Goal: Task Accomplishment & Management: Manage account settings

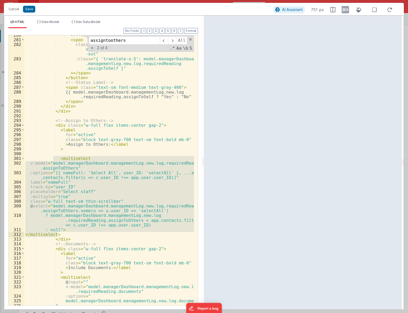
scroll to position [1449, 0]
click at [12, 10] on button "Cancel" at bounding box center [14, 8] width 16 height 7
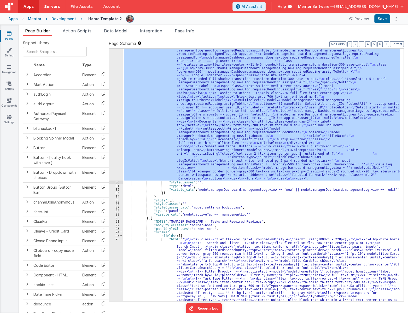
drag, startPoint x: 8, startPoint y: 33, endPoint x: 44, endPoint y: 5, distance: 45.0
click at [8, 33] on icon at bounding box center [9, 33] width 5 height 5
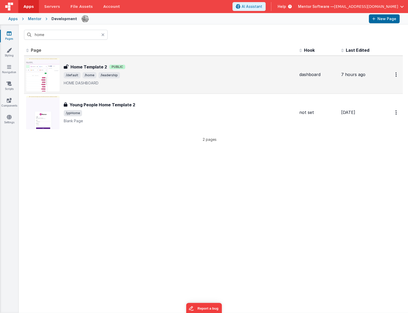
click at [79, 66] on h3 "Home Template 2" at bounding box center [89, 67] width 37 height 6
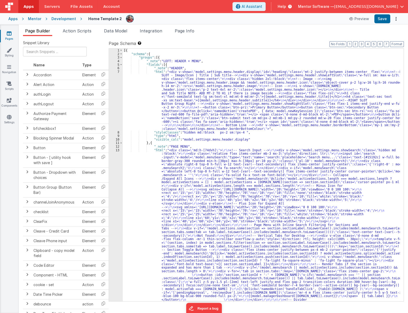
click at [107, 31] on span "Data Model" at bounding box center [115, 30] width 23 height 5
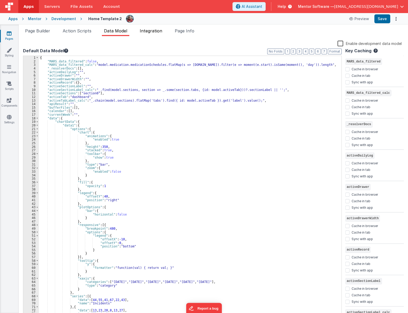
click at [142, 28] on span "Integration" at bounding box center [151, 30] width 22 height 5
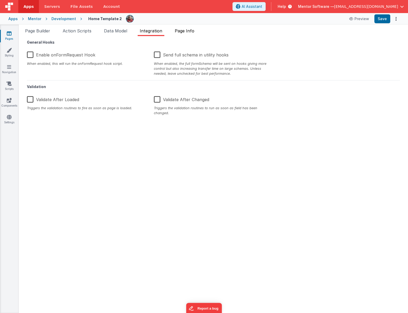
click at [186, 29] on span "Page Info" at bounding box center [185, 30] width 20 height 5
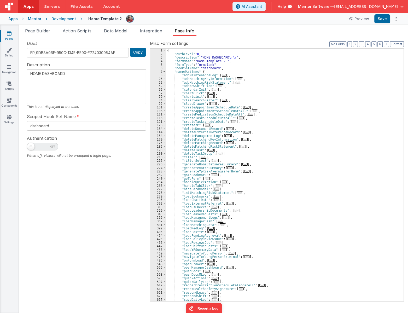
click at [8, 35] on icon at bounding box center [9, 33] width 5 height 5
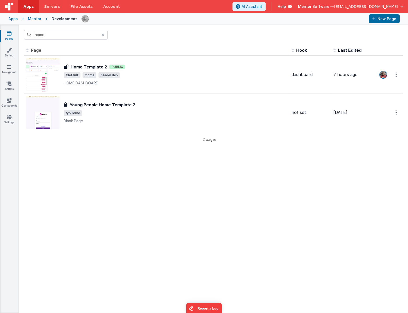
click at [102, 37] on div at bounding box center [104, 35] width 6 height 10
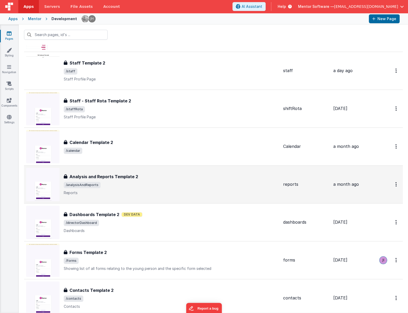
scroll to position [451, 0]
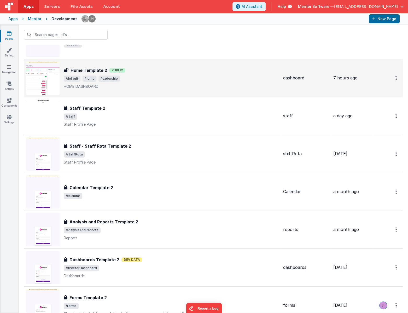
click at [180, 78] on span "/default /home /leadership" at bounding box center [171, 79] width 215 height 6
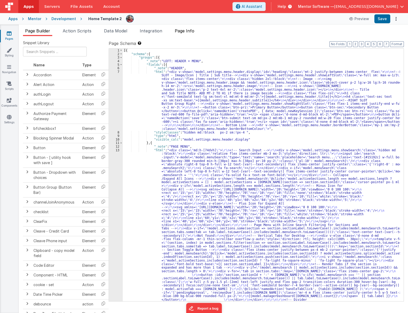
click at [179, 33] on li "Page Info" at bounding box center [185, 32] width 24 height 8
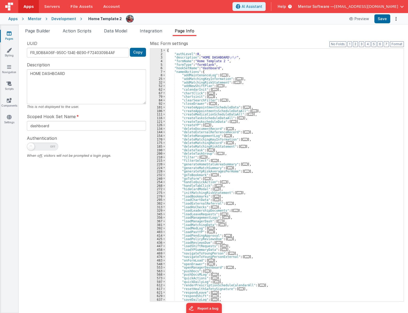
click at [43, 148] on span at bounding box center [42, 147] width 31 height 8
click at [31, 148] on input "checkbox" at bounding box center [29, 146] width 4 height 4
checkbox input "true"
type textarea "HOME DASHBOARD"
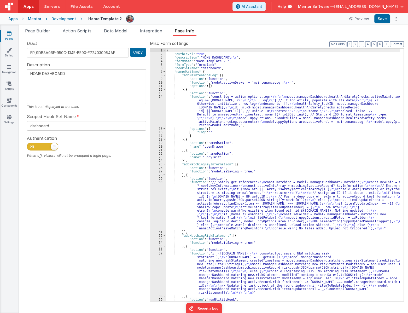
click at [43, 145] on span at bounding box center [42, 147] width 31 height 8
click at [31, 145] on input "checkbox" at bounding box center [29, 146] width 4 height 4
checkbox input "false"
type textarea "HOME DASHBOARD"
click at [43, 145] on span at bounding box center [42, 147] width 31 height 8
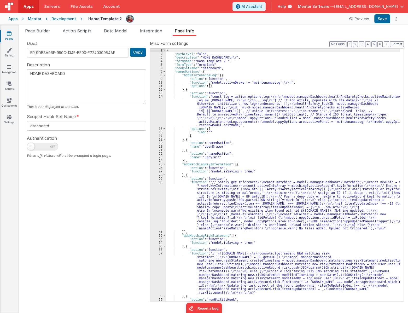
click at [31, 145] on input "checkbox" at bounding box center [29, 146] width 4 height 4
checkbox input "true"
type textarea "HOME DASHBOARD"
click at [380, 20] on button "Save" at bounding box center [382, 18] width 16 height 9
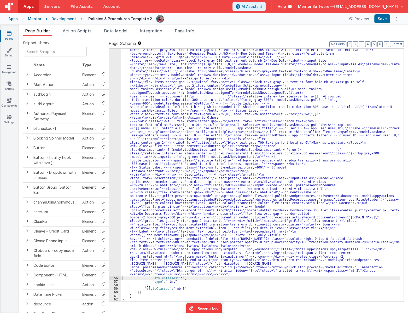
scroll to position [1012, 0]
click at [8, 32] on icon at bounding box center [9, 33] width 5 height 5
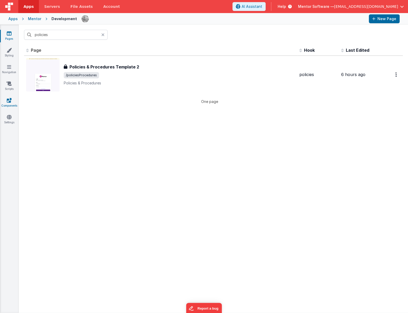
click at [4, 102] on link "Components" at bounding box center [9, 103] width 19 height 10
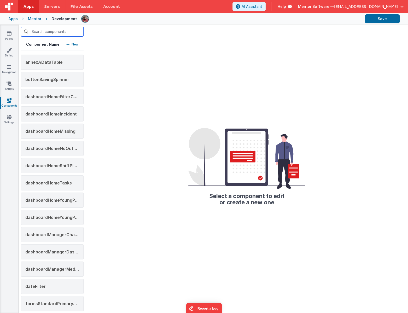
click at [56, 30] on input "text" at bounding box center [52, 32] width 63 height 10
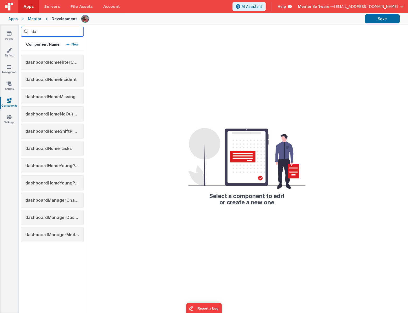
type input "d"
type input "h"
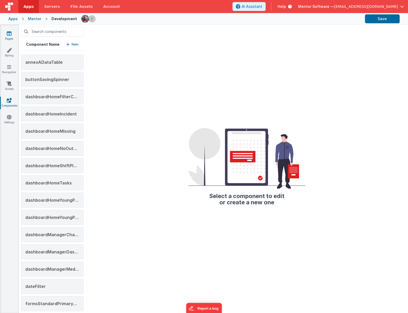
click at [7, 36] on link "Pages" at bounding box center [9, 36] width 19 height 10
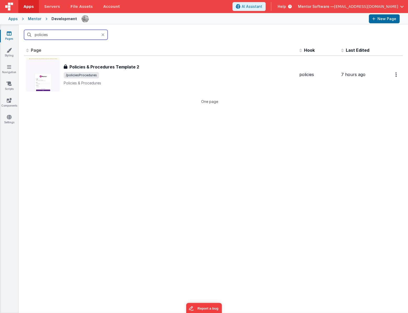
click at [79, 39] on input "policies" at bounding box center [66, 35] width 84 height 10
click at [78, 40] on div "policies" at bounding box center [213, 35] width 389 height 20
click at [70, 33] on input "policies" at bounding box center [66, 35] width 84 height 10
click at [69, 34] on input "policies" at bounding box center [66, 35] width 84 height 10
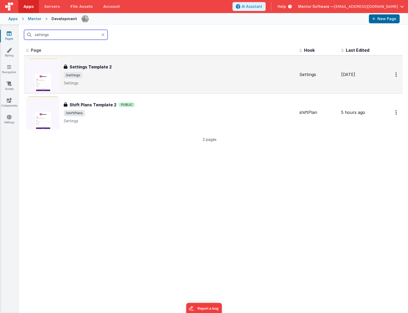
type input "settings"
click at [92, 85] on p "Settings" at bounding box center [179, 82] width 231 height 5
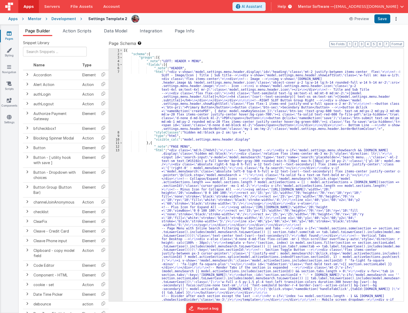
click at [300, 129] on div "[{ "schema" : { "groups" : [{ "_note" : "LEFT: HEADER + MENU" , "fields" : [{ "…" at bounding box center [261, 300] width 277 height 502
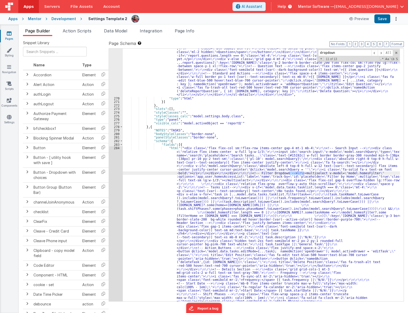
scroll to position [6111, 0]
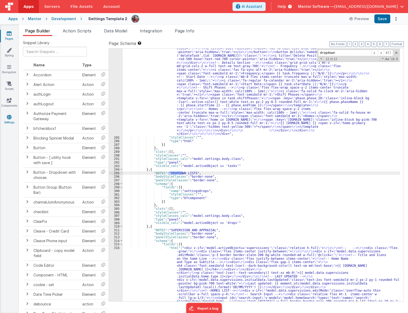
type input "dropdown"
click at [11, 120] on link "Settings" at bounding box center [9, 119] width 19 height 10
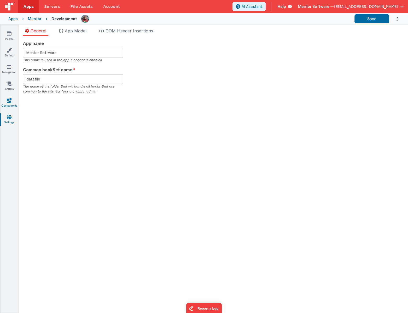
click at [12, 102] on link "Components" at bounding box center [9, 103] width 19 height 10
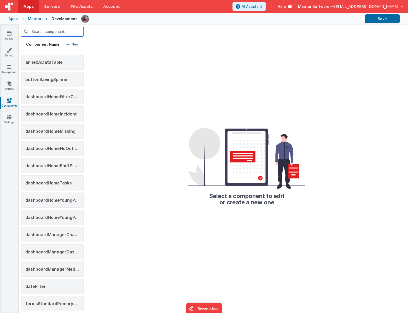
click at [46, 31] on input "text" at bounding box center [52, 32] width 63 height 10
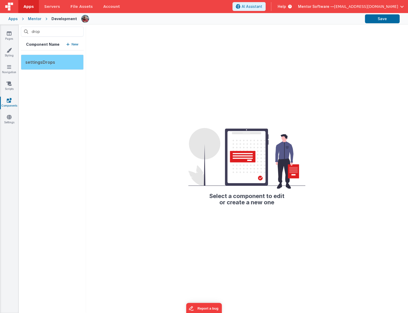
click at [30, 61] on span "settingsDrops" at bounding box center [40, 62] width 30 height 5
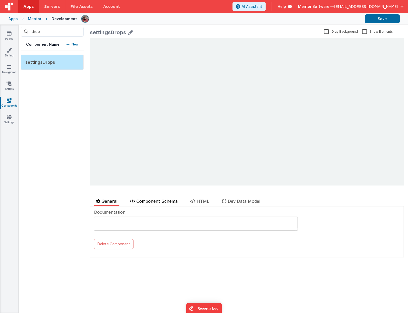
click at [154, 201] on span "Component Schema" at bounding box center [156, 201] width 41 height 5
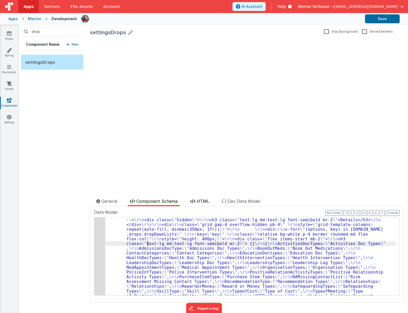
click at [201, 199] on span "HTML" at bounding box center [203, 201] width 13 height 5
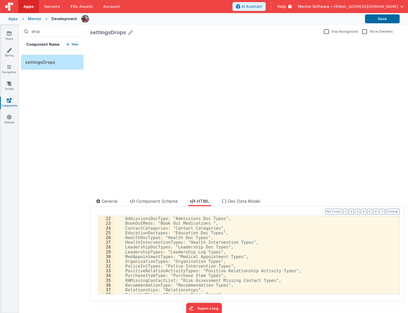
scroll to position [171, 0]
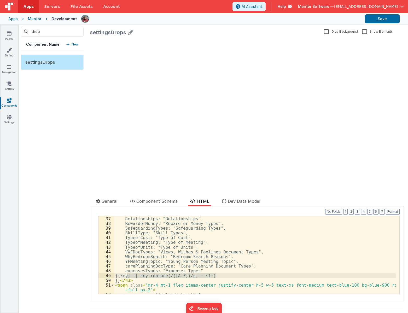
drag, startPoint x: 227, startPoint y: 276, endPoint x: 128, endPoint y: 276, distance: 99.0
click at [128, 276] on div "RecommendationType: "Recommendation Types", Relationships: "Relationships", Rew…" at bounding box center [255, 254] width 282 height 87
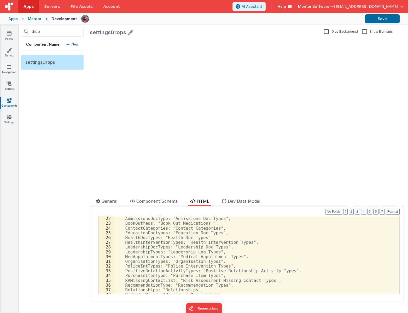
scroll to position [114, 0]
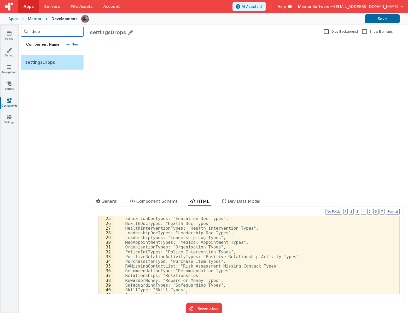
click at [37, 28] on input "drop" at bounding box center [52, 32] width 63 height 10
type input "i"
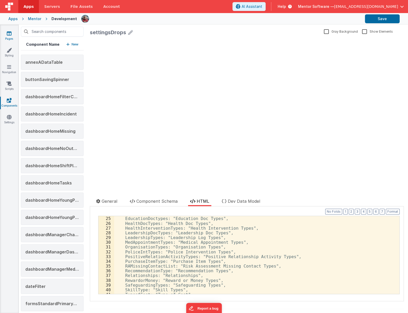
click at [7, 36] on link "Pages" at bounding box center [9, 36] width 19 height 10
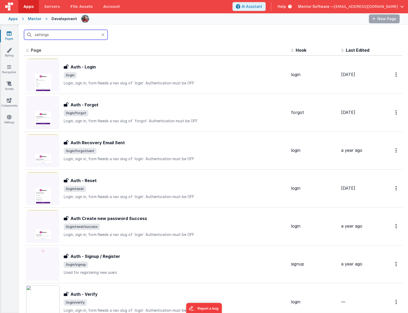
click at [59, 36] on input "settings" at bounding box center [66, 35] width 84 height 10
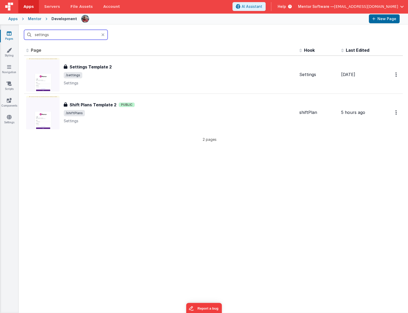
click at [59, 36] on input "settings" at bounding box center [66, 35] width 84 height 10
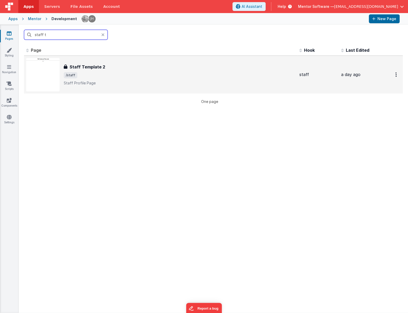
type input "staff t"
click at [85, 67] on h3 "Staff Template 2" at bounding box center [87, 67] width 36 height 6
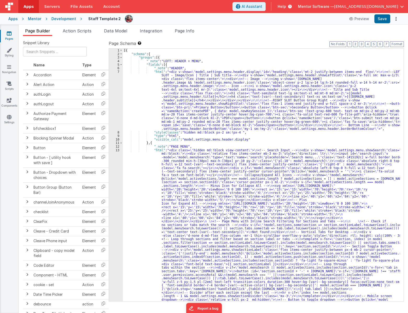
click at [254, 205] on div "[{ "schema" : { "groups" : [{ "_note" : "LEFT: HEADER + MENU" , "fields" : [{ "…" at bounding box center [261, 302] width 277 height 506
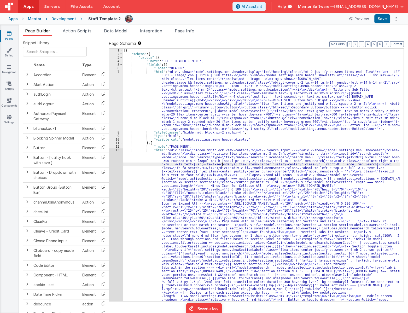
click at [223, 164] on div "[{ "schema" : { "groups" : [{ "_note" : "LEFT: HEADER + MENU" , "fields" : [{ "…" at bounding box center [261, 302] width 277 height 506
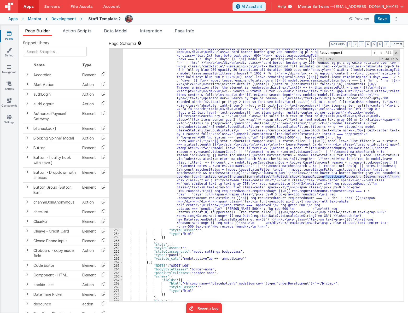
scroll to position [5410, 0]
type input "leaverequest"
click at [157, 207] on div ""html" : " <!--Alert --> \n <div v-if= \" model.activeTab ==='annualLeave' \" c…" at bounding box center [261, 250] width 277 height 470
click at [117, 209] on div "252" at bounding box center [116, 122] width 14 height 214
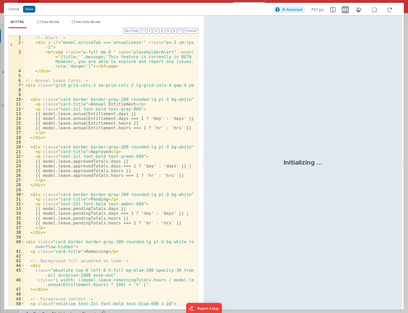
click at [128, 170] on div "<!-- Alert --> < div v-if = "model.activeTab ==='annualLeave'" class = "px-2 sm…" at bounding box center [109, 175] width 170 height 280
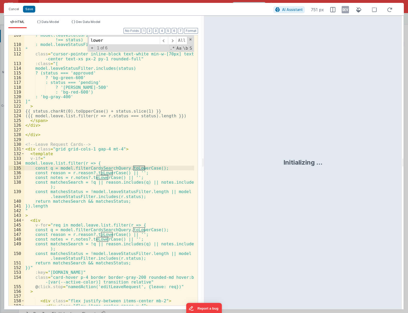
scroll to position [563, 0]
click at [128, 40] on input "lowercase" at bounding box center [124, 40] width 71 height 8
click at [39, 31] on div "Format 7 6 5 4 3 2 1 No Folds 109 110 111 112 113 114 115 116 117 118 119 120 1…" at bounding box center [103, 166] width 190 height 277
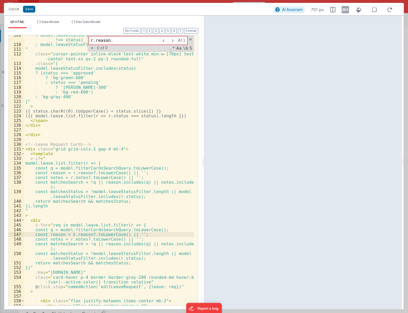
type input "r.reason."
click at [12, 11] on button "Cancel" at bounding box center [14, 8] width 16 height 7
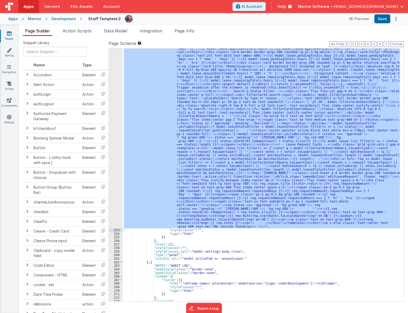
click at [5, 35] on link "Pages" at bounding box center [9, 36] width 19 height 10
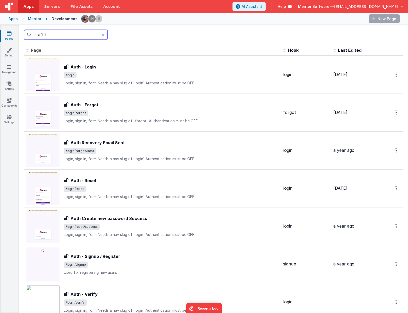
click at [68, 34] on input "staff t" at bounding box center [66, 35] width 84 height 10
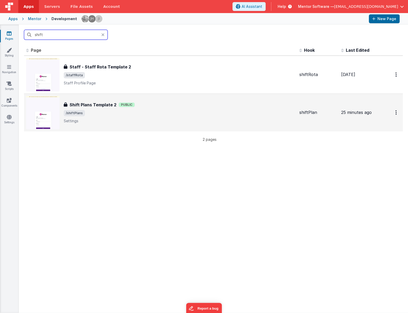
type input "shift"
click at [180, 112] on span "/shiftPlans" at bounding box center [179, 113] width 231 height 6
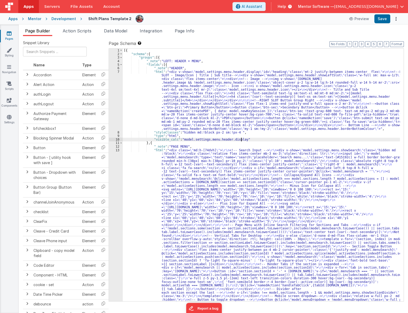
click at [285, 139] on div "[{ "schema" : { "groups" : [{ "_note" : "LEFT: HEADER + MENU" , "fields" : [{ "…" at bounding box center [261, 296] width 277 height 495
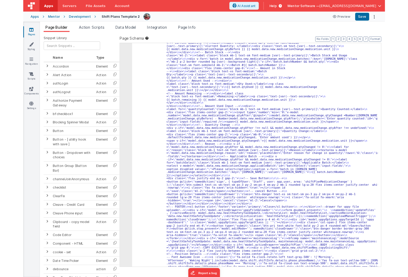
scroll to position [4133, 0]
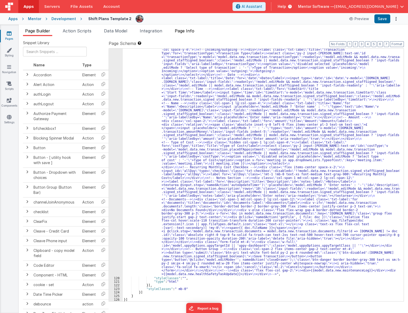
click at [183, 30] on span "Page Info" at bounding box center [185, 30] width 20 height 5
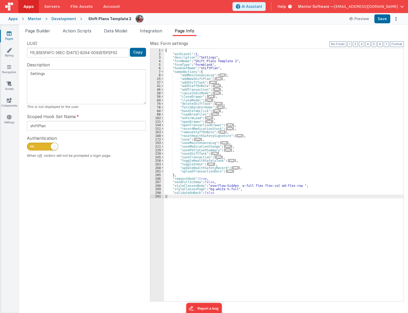
click at [225, 146] on span "..." at bounding box center [227, 146] width 5 height 3
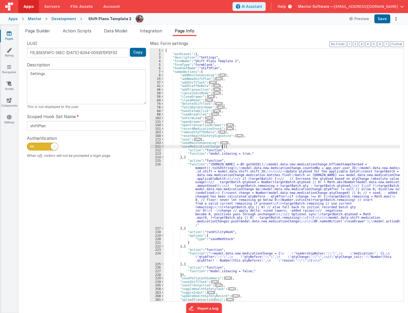
click at [201, 193] on div "{ "authLevel" : 1 , "description" : "Settings" , "formName" : "Shift Plans Temp…" at bounding box center [282, 179] width 236 height 260
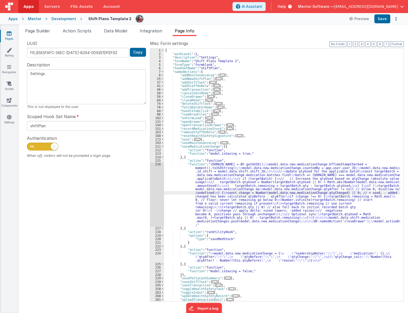
click at [155, 202] on div "216" at bounding box center [157, 195] width 14 height 64
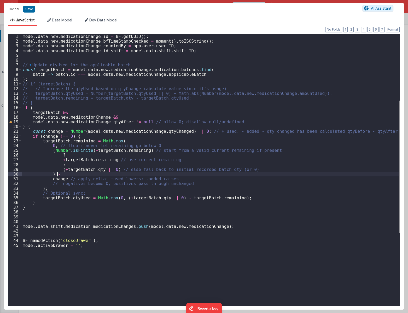
click at [58, 172] on div "model . data . new . medicationChange . id = BF . getUUID ( ) ; model . data . …" at bounding box center [211, 174] width 378 height 281
drag, startPoint x: 72, startPoint y: 258, endPoint x: 74, endPoint y: 246, distance: 11.9
click at [72, 258] on div "model . data . new . medicationChange . id = BF . getUUID ( ) ; model . data . …" at bounding box center [211, 174] width 378 height 281
click at [92, 163] on div "model . data . new . medicationChange . id = BF . getUUID ( ) ; model . data . …" at bounding box center [211, 174] width 378 height 281
click at [91, 173] on div "model . data . new . medicationChange . id = BF . getUUID ( ) ; model . data . …" at bounding box center [211, 174] width 378 height 281
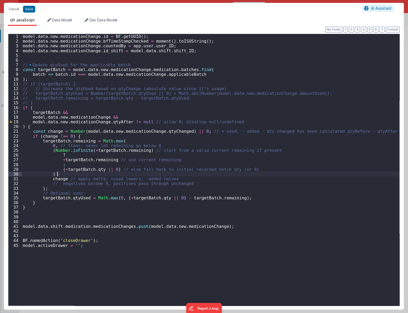
click at [82, 194] on div "model . data . new . medicationChange . id = BF . getUUID ( ) ; model . data . …" at bounding box center [211, 174] width 378 height 281
click at [55, 173] on div "model . data . new . medicationChange . id = BF . getUUID ( ) ; model . data . …" at bounding box center [211, 174] width 378 height 281
click at [58, 174] on div "model . data . new . medicationChange . id = BF . getUUID ( ) ; model . data . …" at bounding box center [211, 174] width 378 height 281
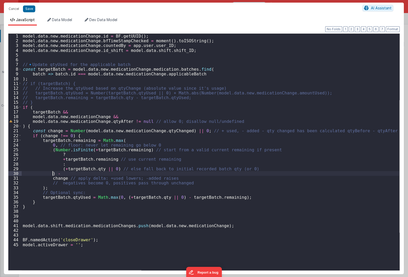
click at [53, 175] on div "model . data . new . medicationChange . id = BF . getUUID ( ) ; model . data . …" at bounding box center [211, 157] width 378 height 246
click at [56, 175] on div "model . data . new . medicationChange . id = BF . getUUID ( ) ; model . data . …" at bounding box center [211, 157] width 378 height 246
click at [76, 138] on div "model . data . new . medicationChange . id = BF . getUUID ( ) ; model . data . …" at bounding box center [211, 157] width 378 height 246
click at [53, 179] on div "model . data . new . medicationChange . id = BF . getUUID ( ) ; model . data . …" at bounding box center [211, 157] width 378 height 246
click at [55, 174] on div "model . data . new . medicationChange . id = BF . getUUID ( ) ; model . data . …" at bounding box center [211, 157] width 378 height 246
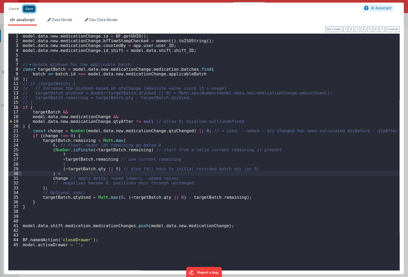
click at [30, 11] on button "Save" at bounding box center [29, 8] width 12 height 7
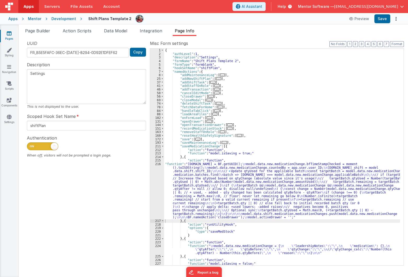
click at [10, 37] on link "Pages" at bounding box center [9, 36] width 19 height 10
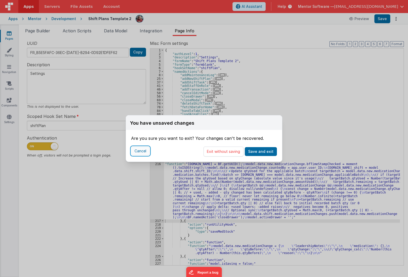
click at [144, 154] on button "Cancel" at bounding box center [140, 151] width 19 height 9
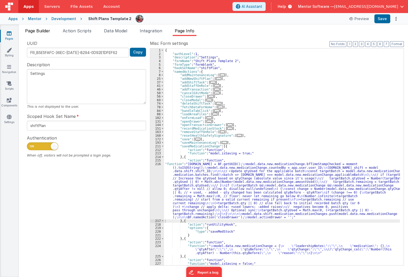
click at [34, 33] on span "Page Builder" at bounding box center [37, 30] width 25 height 5
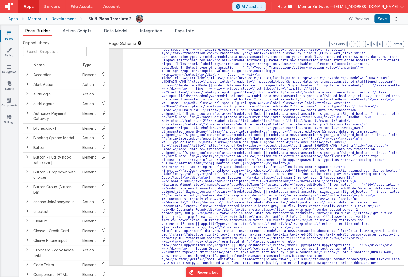
scroll to position [4168, 0]
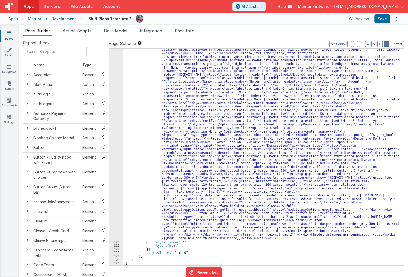
click at [386, 44] on button "7" at bounding box center [386, 44] width 5 height 6
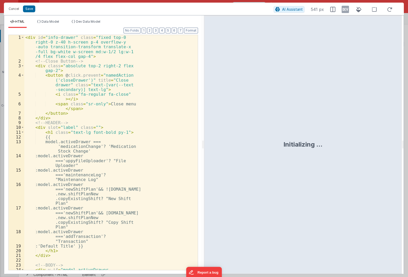
click at [127, 113] on div "< div id = "info-drawer" class = "fixed top-0 right-0 z-40 h-screen p-4 overflo…" at bounding box center [109, 169] width 170 height 269
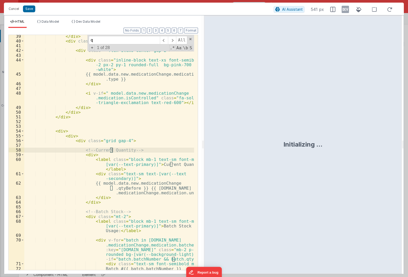
scroll to position [229, 0]
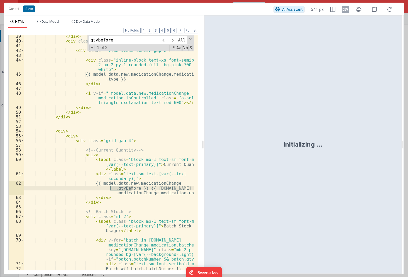
type input "qtybefore"
click at [136, 191] on div "</ div > < div class = "flex flex-col gap-1 items-end justify-start" > < div cl…" at bounding box center [109, 156] width 170 height 245
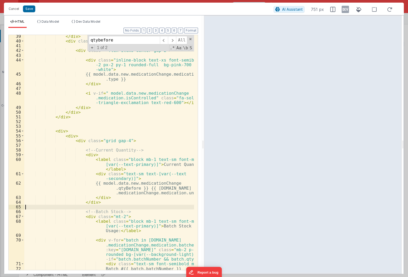
click at [130, 207] on div "</ div > < div class = "flex flex-col gap-1 items-end justify-start" > < div cl…" at bounding box center [109, 156] width 170 height 245
click at [124, 189] on div "</ div > < div class = "flex flex-col gap-1 items-end justify-start" > < div cl…" at bounding box center [109, 156] width 170 height 245
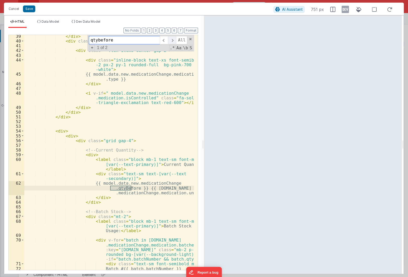
click at [170, 40] on span at bounding box center [172, 40] width 8 height 8
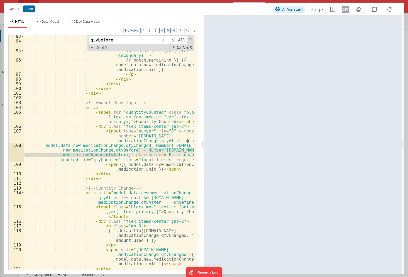
drag, startPoint x: 136, startPoint y: 150, endPoint x: 120, endPoint y: 156, distance: 17.8
click at [120, 156] on div "< div > < label class = "block text-xs font -medium" > Remaining: </ label > < …" at bounding box center [109, 156] width 170 height 245
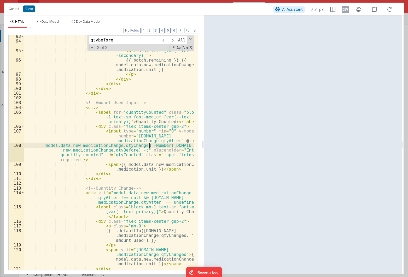
click at [149, 145] on div "< div > < label class = "block text-xs font -medium" > Remaining: </ label > < …" at bounding box center [109, 156] width 170 height 245
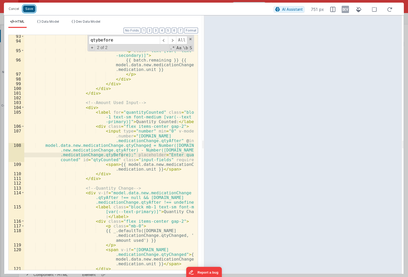
click at [33, 11] on button "Save" at bounding box center [29, 8] width 12 height 7
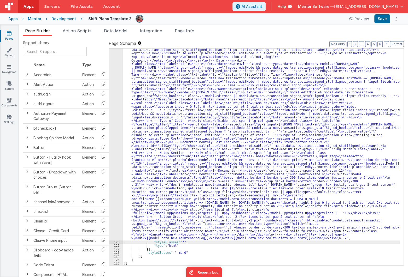
scroll to position [1272, 0]
click at [384, 23] on button "Save" at bounding box center [382, 18] width 16 height 9
click at [372, 29] on div "Apps Servers File Assets Account Some FUTURE Slot AI Assistant Help Mentor Soft…" at bounding box center [204, 138] width 408 height 277
click at [194, 30] on span "Page Info" at bounding box center [185, 30] width 20 height 5
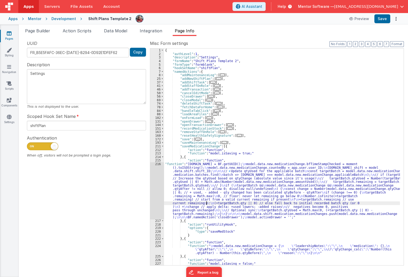
click at [206, 204] on div "{ "authLevel" : 1 , "description" : "Settings" , "formName" : "Shift Plans Temp…" at bounding box center [282, 161] width 236 height 224
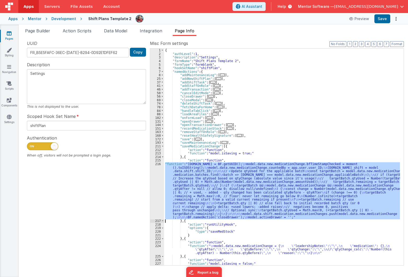
click at [155, 206] on div "216" at bounding box center [157, 191] width 14 height 57
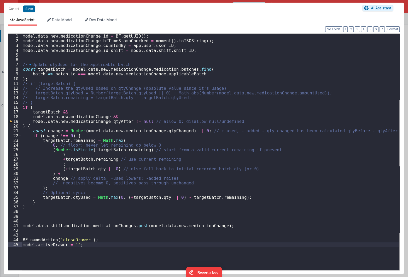
click at [15, 13] on div "Cancel Save AI Assistant" at bounding box center [204, 9] width 400 height 13
click at [29, 9] on button "Save" at bounding box center [29, 8] width 12 height 7
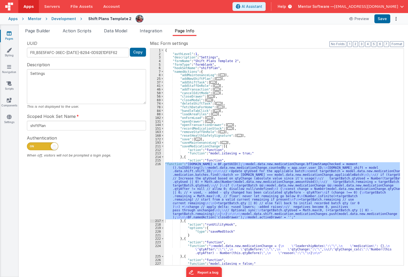
click at [237, 233] on div "{ "authLevel" : 1 , "description" : "Settings" , "formName" : "Shift Plans Temp…" at bounding box center [282, 161] width 236 height 224
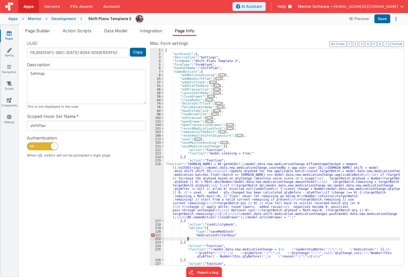
click at [234, 237] on div "{ "authLevel" : 1 , "description" : "Settings" , "formName" : "Shift Plans Temp…" at bounding box center [282, 161] width 236 height 224
click at [39, 187] on div "UUID FR_B5E5FAFC-36EC-CE45-B294-0D92E1DFEF62 Copy Description Settings This is …" at bounding box center [86, 152] width 127 height 225
click at [280, 236] on div "{ "authLevel" : 1 , "description" : "Settings" , "formName" : "Shift Plans Temp…" at bounding box center [282, 161] width 236 height 224
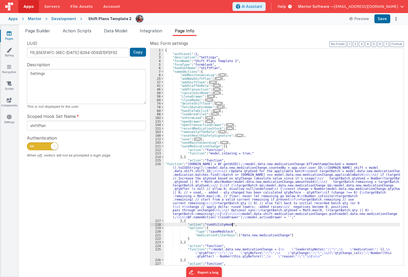
click at [235, 224] on div "{ "authLevel" : 1 , "description" : "Settings" , "formName" : "Shift Plans Temp…" at bounding box center [282, 161] width 236 height 224
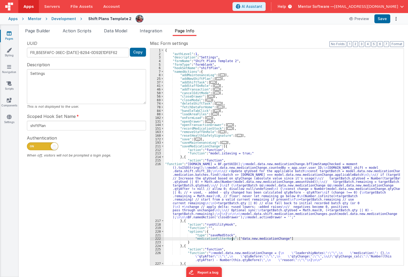
click at [233, 240] on div "{ "authLevel" : 1 , "description" : "Settings" , "formName" : "Shift Plans Temp…" at bounding box center [282, 161] width 236 height 224
drag, startPoint x: 194, startPoint y: 239, endPoint x: 293, endPoint y: 240, distance: 98.5
click at [293, 240] on div "{ "authLevel" : 1 , "description" : "Settings" , "formName" : "Shift Plans Temp…" at bounding box center [282, 161] width 236 height 224
click at [281, 242] on div "{ "authLevel" : 1 , "description" : "Settings" , "formName" : "Shift Plans Temp…" at bounding box center [282, 161] width 236 height 224
click at [280, 239] on div "{ "authLevel" : 1 , "description" : "Settings" , "formName" : "Shift Plans Temp…" at bounding box center [282, 161] width 236 height 224
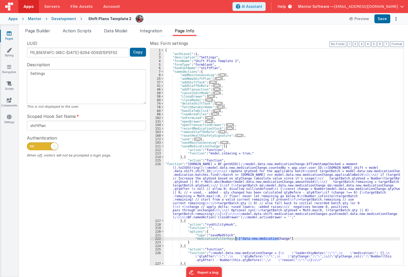
drag, startPoint x: 280, startPoint y: 239, endPoint x: 238, endPoint y: 239, distance: 41.5
click at [238, 239] on div "{ "authLevel" : 1 , "description" : "Settings" , "formName" : "Shift Plans Temp…" at bounding box center [282, 161] width 236 height 224
drag, startPoint x: 237, startPoint y: 240, endPoint x: 193, endPoint y: 240, distance: 44.9
click at [193, 240] on div "{ "authLevel" : 1 , "description" : "Settings" , "formName" : "Shift Plans Temp…" at bounding box center [282, 161] width 236 height 224
click at [206, 239] on div "{ "authLevel" : 1 , "description" : "Settings" , "formName" : "Shift Plans Temp…" at bounding box center [282, 161] width 236 height 224
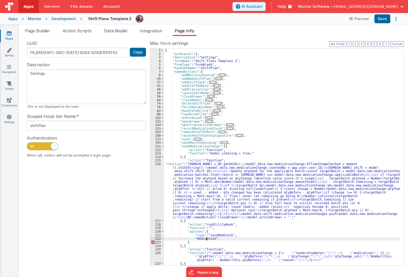
click at [206, 239] on div "{ "authLevel" : 1 , "description" : "Settings" , "formName" : "Shift Plans Temp…" at bounding box center [282, 161] width 236 height 224
click at [223, 239] on div "{ "authLevel" : 1 , "description" : "Settings" , "formName" : "Shift Plans Temp…" at bounding box center [282, 161] width 236 height 224
click at [206, 228] on div "{ "authLevel" : 1 , "description" : "Settings" , "formName" : "Shift Plans Temp…" at bounding box center [282, 161] width 236 height 224
click at [156, 228] on div "219" at bounding box center [157, 229] width 14 height 4
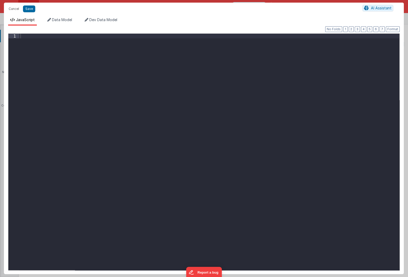
click at [109, 117] on div at bounding box center [209, 157] width 380 height 246
click at [50, 131] on div "action . options . newLogData = model . data . new . medicationChange ;" at bounding box center [209, 157] width 380 height 246
click at [54, 86] on div "action . options . newLogData = model . data . new . medicationChange ;" at bounding box center [209, 157] width 380 height 246
click at [28, 76] on div "action . options . newLogData = model . data . new . medicationChange ;" at bounding box center [209, 157] width 380 height 246
click at [38, 58] on div "action . options . newLogData = model . data . new . medicationChange ;" at bounding box center [209, 157] width 380 height 246
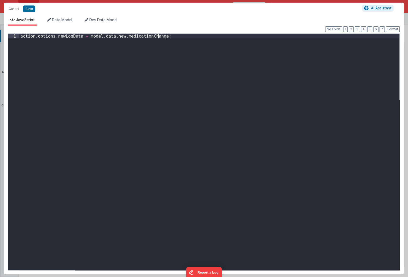
drag, startPoint x: 39, startPoint y: 103, endPoint x: 39, endPoint y: 96, distance: 7.3
click at [39, 103] on div "action . options . newLogData = model . data . new . medicationChange ;" at bounding box center [209, 157] width 380 height 246
click at [26, 10] on button "Save" at bounding box center [29, 8] width 12 height 7
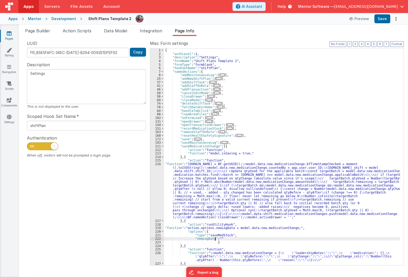
click at [215, 237] on div "{ "authLevel" : 1 , "description" : "Settings" , "formName" : "Shift Plans Temp…" at bounding box center [282, 161] width 236 height 224
click at [233, 240] on div "{ "authLevel" : 1 , "description" : "Settings" , "formName" : "Shift Plans Temp…" at bounding box center [282, 161] width 236 height 224
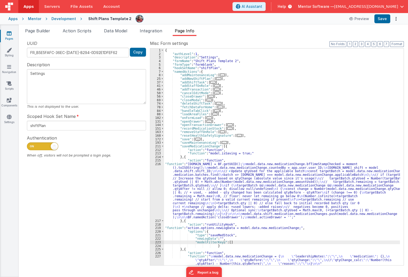
click at [237, 245] on div "{ "authLevel" : 1 , "description" : "Settings" , "formName" : "Shift Plans Temp…" at bounding box center [282, 161] width 236 height 224
drag, startPoint x: 233, startPoint y: 242, endPoint x: 179, endPoint y: 241, distance: 53.8
click at [179, 241] on div "{ "authLevel" : 1 , "description" : "Settings" , "formName" : "Shift Plans Temp…" at bounding box center [282, 161] width 236 height 224
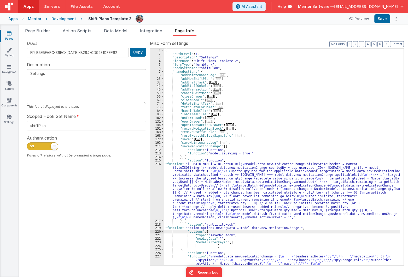
click at [180, 232] on div "{ "authLevel" : 1 , "description" : "Settings" , "formName" : "Shift Plans Temp…" at bounding box center [282, 161] width 236 height 224
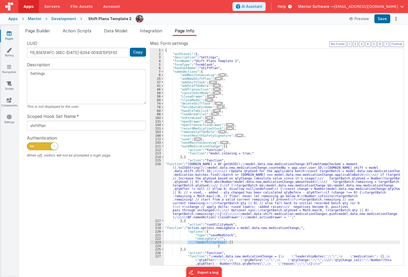
drag, startPoint x: 232, startPoint y: 243, endPoint x: 188, endPoint y: 243, distance: 44.2
click at [188, 243] on div "{ "authLevel" : 1 , "description" : "Settings" , "formName" : "Shift Plans Temp…" at bounding box center [282, 161] width 236 height 224
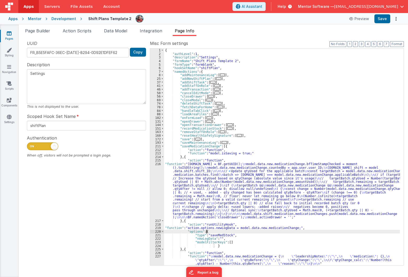
click at [235, 230] on div "{ "authLevel" : 1 , "description" : "Settings" , "formName" : "Shift Plans Temp…" at bounding box center [282, 161] width 236 height 224
drag, startPoint x: 182, startPoint y: 229, endPoint x: 219, endPoint y: 227, distance: 37.7
click at [219, 227] on div "{ "authLevel" : 1 , "description" : "Settings" , "formName" : "Shift Plans Temp…" at bounding box center [282, 161] width 236 height 224
click at [219, 227] on div "{ "authLevel" : 1 , "description" : "Settings" , "formName" : "Shift Plans Temp…" at bounding box center [282, 157] width 236 height 217
click at [219, 227] on div "{ "authLevel" : 1 , "description" : "Settings" , "formName" : "Shift Plans Temp…" at bounding box center [282, 161] width 236 height 224
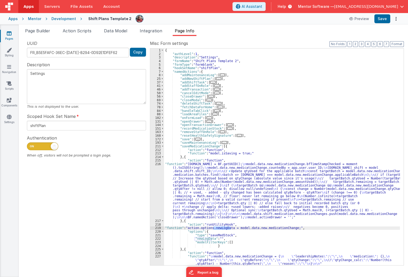
click at [198, 227] on div "{ "authLevel" : 1 , "description" : "Settings" , "formName" : "Shift Plans Temp…" at bounding box center [282, 161] width 236 height 224
drag, startPoint x: 188, startPoint y: 228, endPoint x: 290, endPoint y: 229, distance: 101.9
click at [290, 229] on div "{ "authLevel" : 1 , "description" : "Settings" , "formName" : "Shift Plans Temp…" at bounding box center [282, 161] width 236 height 224
click at [283, 237] on div "{ "authLevel" : 1 , "description" : "Settings" , "formName" : "Shift Plans Temp…" at bounding box center [282, 161] width 236 height 224
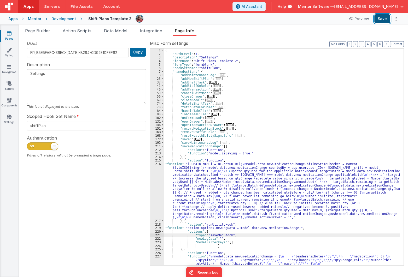
click at [387, 21] on button "Save" at bounding box center [382, 18] width 16 height 9
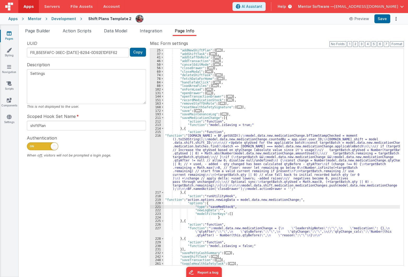
click at [222, 116] on span "..." at bounding box center [224, 114] width 5 height 3
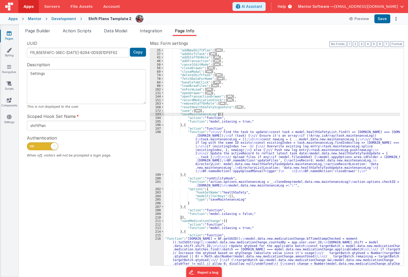
click at [162, 115] on span at bounding box center [162, 115] width 3 height 4
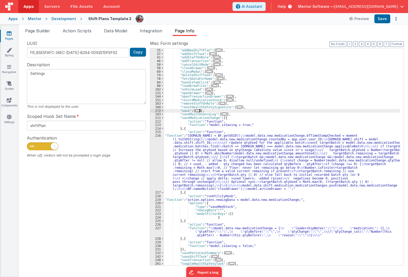
click at [199, 111] on span "..." at bounding box center [197, 110] width 5 height 3
click at [198, 111] on span "..." at bounding box center [197, 110] width 5 height 3
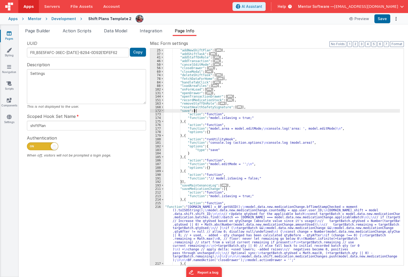
click at [161, 112] on span at bounding box center [162, 111] width 3 height 4
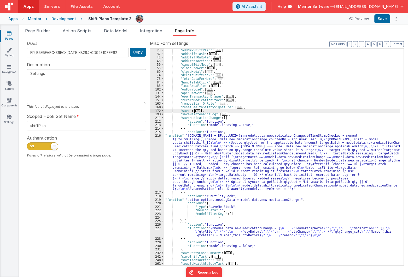
click at [195, 111] on span "..." at bounding box center [197, 110] width 5 height 3
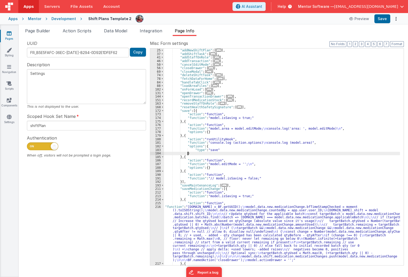
click at [216, 152] on div ""addMaintenanceLog" : [ ... ] , "addNewShiftPlan" : [ ... ] , "addShiftTask" : …" at bounding box center [282, 157] width 236 height 224
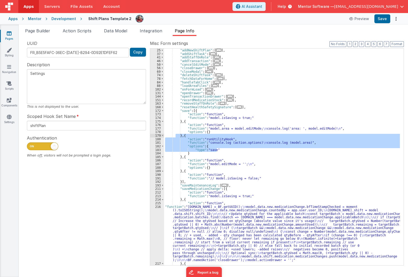
drag, startPoint x: 221, startPoint y: 150, endPoint x: 175, endPoint y: 136, distance: 48.2
click at [175, 136] on div ""addMaintenanceLog" : [ ... ] , "addNewShiftPlan" : [ ... ] , "addShiftTask" : …" at bounding box center [282, 157] width 236 height 224
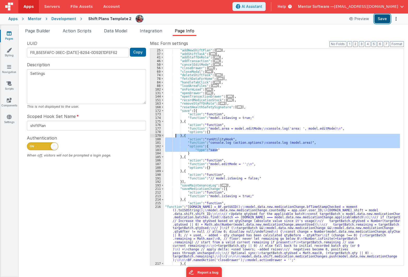
click at [384, 19] on button "Save" at bounding box center [382, 18] width 16 height 9
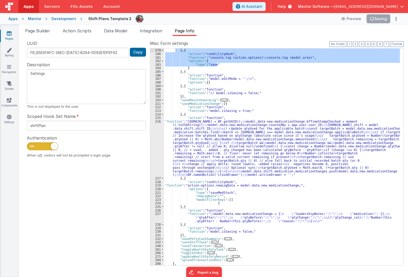
scroll to position [114, 0]
click at [44, 177] on div "UUID FR_B5E5FAFC-36EC-CE45-B294-0D92E1DFEF62 Copy Description Settings This is …" at bounding box center [86, 152] width 127 height 225
click at [31, 205] on div "UUID FR_B5E5FAFC-36EC-CE45-B294-0D92E1DFEF62 Copy Description Settings This is …" at bounding box center [86, 152] width 127 height 225
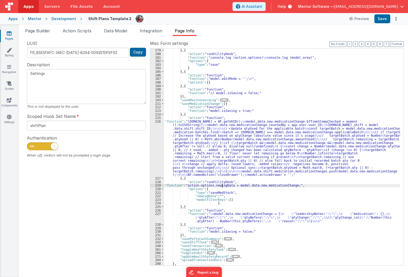
click at [222, 185] on div ""options" : { } } , { "action" : "runUtilityHook" , "function" : "console.log (…" at bounding box center [282, 157] width 236 height 224
click at [124, 30] on span "Data Model" at bounding box center [115, 30] width 23 height 5
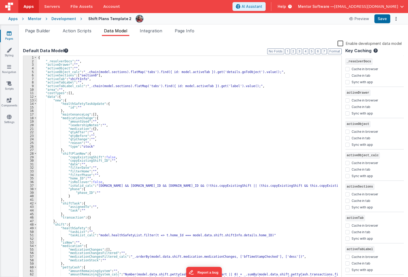
click at [34, 101] on span at bounding box center [35, 101] width 3 height 4
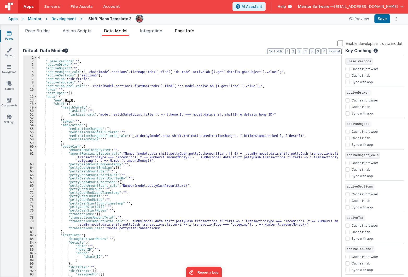
click at [193, 33] on span "Page Info" at bounding box center [185, 30] width 20 height 5
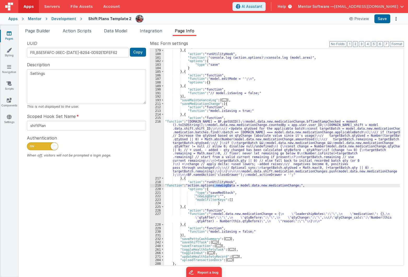
click at [51, 79] on textarea "Settings" at bounding box center [86, 86] width 119 height 35
click at [233, 200] on div ""options" : { } } , { "action" : "runUtilityHook" , "function" : "console.log (…" at bounding box center [282, 157] width 236 height 224
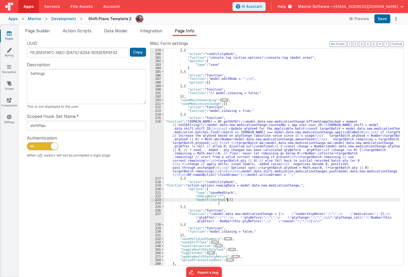
click at [222, 193] on div ""options" : { } } , { "action" : "runUtilityHook" , "function" : "console.log (…" at bounding box center [282, 157] width 236 height 224
click at [223, 196] on div ""options" : { } } , { "action" : "runUtilityHook" , "function" : "console.log (…" at bounding box center [282, 157] width 236 height 224
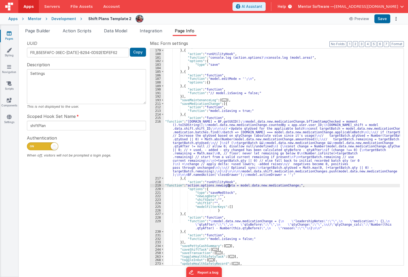
click at [230, 185] on div ""options" : { } } , { "action" : "runUtilityHook" , "function" : "console.log (…" at bounding box center [282, 157] width 236 height 224
click at [157, 183] on div "218" at bounding box center [157, 183] width 14 height 4
click at [157, 184] on div "219" at bounding box center [157, 186] width 14 height 4
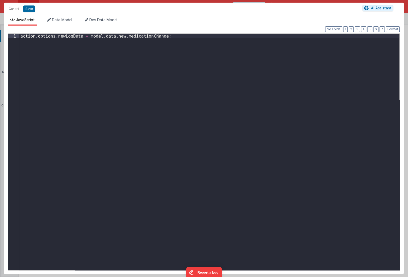
click at [30, 32] on div "Format 7 6 5 4 3 2 1 No Folds 1 action . options . newLogData = model . data . …" at bounding box center [204, 150] width 392 height 241
click at [167, 55] on div "action . options . newLogData = model . data . new . medicationChange ;" at bounding box center [209, 157] width 380 height 246
drag, startPoint x: 167, startPoint y: 55, endPoint x: -54, endPoint y: 2, distance: 228.0
click at [0, 2] on html "Cancel Save AI Assistant JavaScript Data Model Dev Data Model Format 7 6 5 4 3 …" at bounding box center [204, 138] width 408 height 277
click at [46, 48] on div "action . options . newLogData = model . data . new . medicationChange ;" at bounding box center [209, 152] width 380 height 237
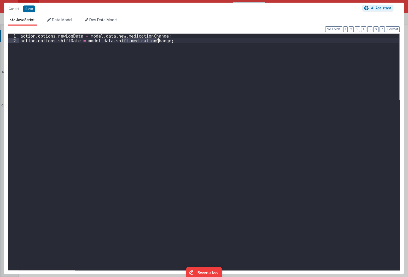
click at [142, 42] on div "action . options . newLogData = model . data . new . medicationChange ; action …" at bounding box center [209, 152] width 380 height 237
click at [142, 42] on div "action . options . newLogData = model . data . new . medicationChange ; action …" at bounding box center [209, 157] width 380 height 246
paste textarea
click at [163, 41] on div "action . options . newLogData = model . data . new . medicationChange ; action …" at bounding box center [209, 157] width 380 height 246
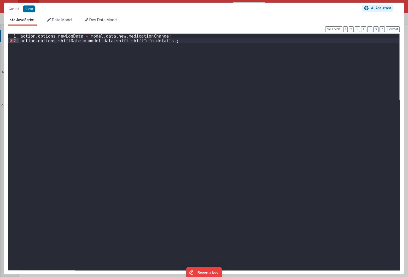
paste textarea
click at [186, 42] on div "action . options . newLogData = model . data . new . medicationChange ; action …" at bounding box center [209, 157] width 380 height 246
click at [124, 45] on div "action . options . newLogData = model . data . new . medicationChange ; action …" at bounding box center [209, 157] width 380 height 246
click at [59, 106] on div "action . options . newLogData = model . data . new . medicationChange ; action …" at bounding box center [209, 157] width 380 height 246
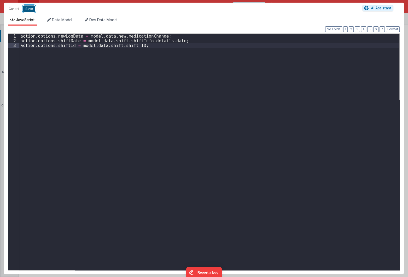
click at [31, 9] on button "Save" at bounding box center [29, 8] width 12 height 7
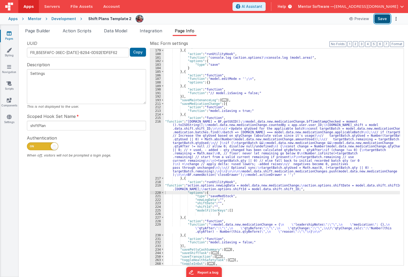
click at [380, 20] on button "Save" at bounding box center [382, 18] width 16 height 9
click at [186, 163] on div ""options" : { } } , { "action" : "runUtilityHook" , "function" : "console.log (…" at bounding box center [282, 157] width 236 height 224
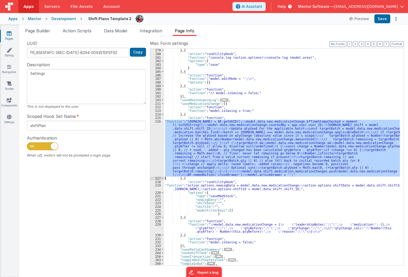
click at [156, 161] on div "216" at bounding box center [157, 148] width 14 height 57
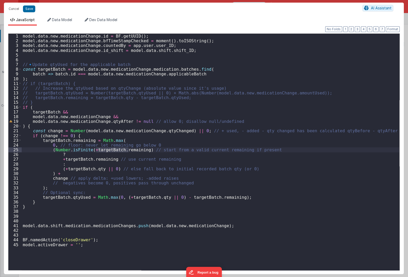
drag, startPoint x: 95, startPoint y: 149, endPoint x: 128, endPoint y: 150, distance: 32.7
click at [128, 150] on div "model . data . new . medicationChange . id = BF . getUUID ( ) ; model . data . …" at bounding box center [211, 157] width 378 height 246
click at [96, 161] on div "model . data . new . medicationChange . id = BF . getUUID ( ) ; model . data . …" at bounding box center [211, 157] width 378 height 246
drag, startPoint x: 65, startPoint y: 197, endPoint x: 87, endPoint y: 197, distance: 22.7
click at [87, 197] on div "model . data . new . medicationChange . id = BF . getUUID ( ) ; model . data . …" at bounding box center [211, 157] width 378 height 246
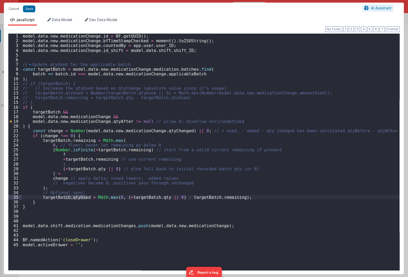
click at [98, 207] on div "model . data . new . medicationChange . id = BF . getUUID ( ) ; model . data . …" at bounding box center [211, 157] width 378 height 246
click at [126, 213] on div "model . data . new . medicationChange . id = BF . getUUID ( ) ; model . data . …" at bounding box center [211, 157] width 378 height 246
click at [8, 11] on button "Cancel" at bounding box center [14, 8] width 16 height 7
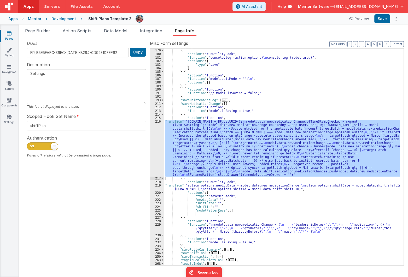
click at [225, 210] on div ""options" : { } } , { "action" : "runUtilityHook" , "function" : "console.log (…" at bounding box center [282, 157] width 236 height 224
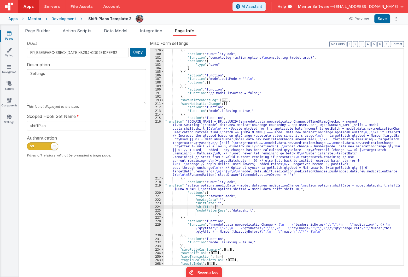
click at [245, 208] on div ""options" : { } } , { "action" : "runUtilityHook" , "function" : "console.log (…" at bounding box center [282, 157] width 236 height 224
click at [244, 211] on div ""options" : { } } , { "action" : "runUtilityHook" , "function" : "console.log (…" at bounding box center [282, 157] width 236 height 224
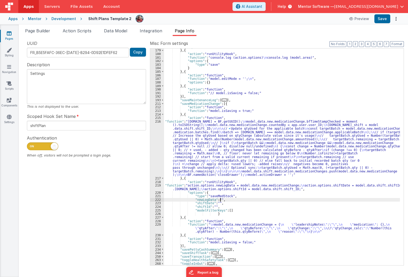
click at [268, 201] on div ""options" : { } } , { "action" : "runUtilityHook" , "function" : "console.log (…" at bounding box center [282, 157] width 236 height 224
click at [379, 21] on button "Save" at bounding box center [382, 18] width 16 height 9
click at [235, 209] on div ""options" : { } } , { "action" : "runUtilityHook" , "function" : "console.log (…" at bounding box center [282, 157] width 236 height 224
click at [234, 192] on div ""options" : { } } , { "action" : "runUtilityHook" , "function" : "console.log (…" at bounding box center [282, 157] width 236 height 224
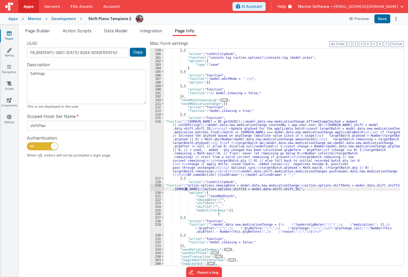
click at [185, 188] on div ""options" : { } } , { "action" : "runUtilityHook" , "function" : "console.log (…" at bounding box center [282, 157] width 236 height 224
click at [196, 204] on div ""options" : { } } , { "action" : "runUtilityHook" , "function" : "console.log (…" at bounding box center [282, 157] width 236 height 224
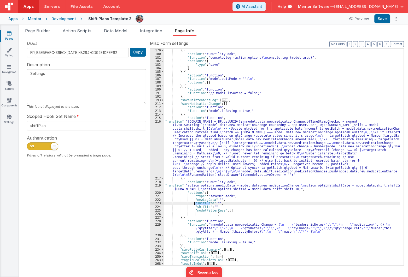
click at [196, 204] on div ""options" : { } } , { "action" : "runUtilityHook" , "function" : "console.log (…" at bounding box center [282, 157] width 236 height 224
click at [251, 158] on div ""options" : { } } , { "action" : "runUtilityHook" , "function" : "console.log (…" at bounding box center [282, 157] width 236 height 224
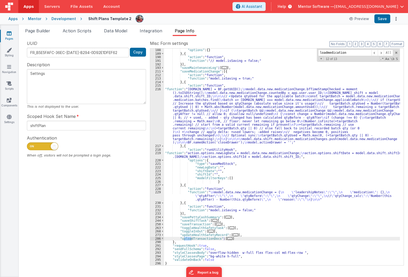
scroll to position [0, 0]
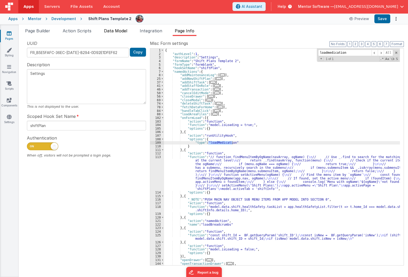
type input "loadmedication"
click at [113, 31] on span "Data Model" at bounding box center [115, 30] width 23 height 5
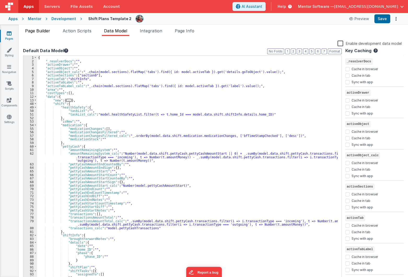
click at [35, 34] on li "Page Builder" at bounding box center [37, 32] width 29 height 8
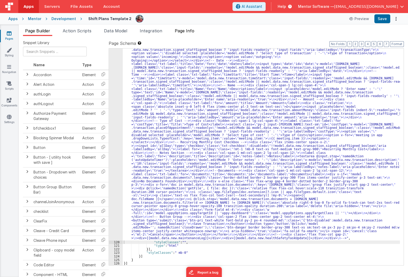
click at [188, 32] on span "Page Info" at bounding box center [185, 30] width 20 height 5
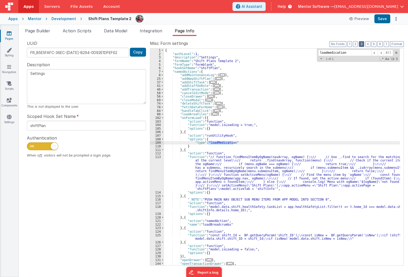
click at [362, 44] on button "3" at bounding box center [361, 44] width 5 height 6
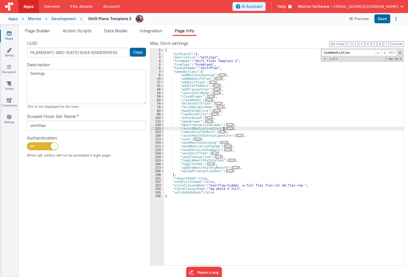
click at [227, 128] on span "..." at bounding box center [229, 128] width 5 height 3
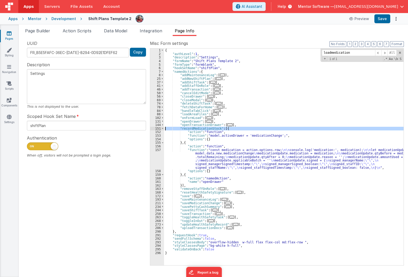
click at [160, 130] on div "151" at bounding box center [157, 129] width 14 height 4
click at [163, 129] on span at bounding box center [162, 129] width 3 height 4
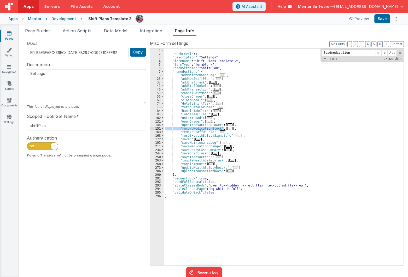
click at [225, 147] on span "..." at bounding box center [227, 146] width 5 height 3
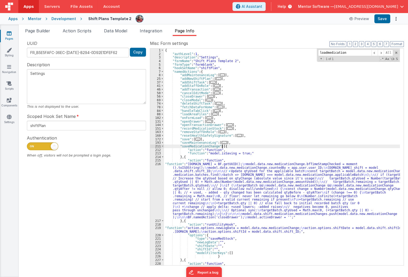
scroll to position [43, 0]
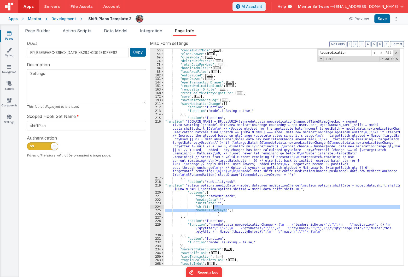
drag, startPoint x: 230, startPoint y: 212, endPoint x: 228, endPoint y: 215, distance: 4.0
click at [213, 207] on div ""addTransaction" : [ ... ] , "cancelEditMode" : [ ... ] , "closeDrawer" : [ ...…" at bounding box center [282, 157] width 236 height 224
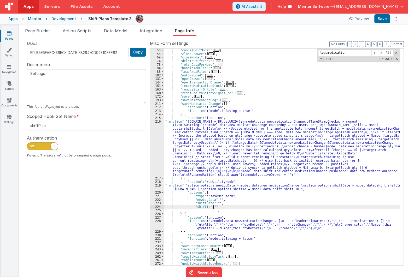
click at [390, 22] on div "Preview Save" at bounding box center [373, 18] width 54 height 9
click at [385, 19] on button "Save" at bounding box center [382, 18] width 16 height 9
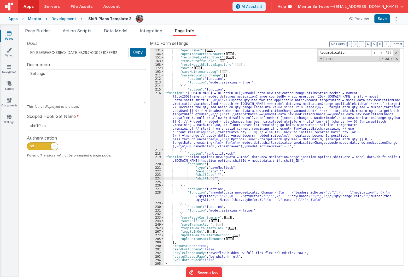
scroll to position [71, 0]
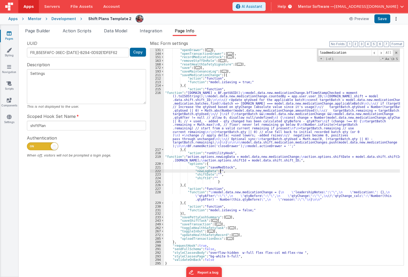
click at [233, 172] on div ""openDrawer" : [ ... ] , "openTransactionDrawer" : [ ... ] , "recordMedicationS…" at bounding box center [282, 160] width 236 height 224
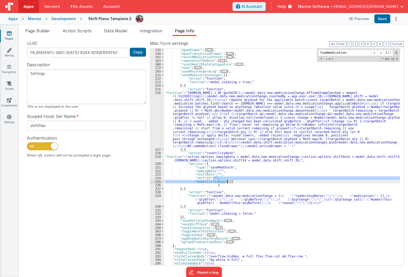
click at [241, 178] on div ""openDrawer" : [ ... ] , "openTransactionDrawer" : [ ... ] , "recordMedicationS…" at bounding box center [282, 160] width 236 height 224
click at [233, 185] on div ""openDrawer" : [ ... ] , "openTransactionDrawer" : [ ... ] , "recordMedicationS…" at bounding box center [282, 160] width 236 height 224
click at [224, 188] on div ""openDrawer" : [ ... ] , "openTransactionDrawer" : [ ... ] , "recordMedicationS…" at bounding box center [282, 160] width 236 height 224
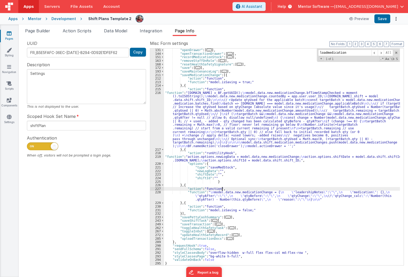
click at [228, 180] on div ""openDrawer" : [ ... ] , "openTransactionDrawer" : [ ... ] , "recordMedicationS…" at bounding box center [282, 160] width 236 height 224
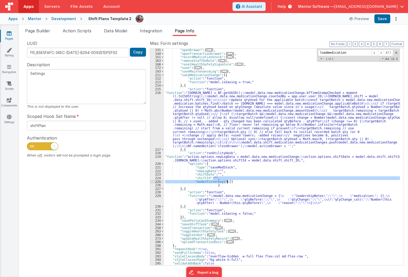
click at [224, 183] on div ""openDrawer" : [ ... ] , "openTransactionDrawer" : [ ... ] , "recordMedicationS…" at bounding box center [282, 157] width 236 height 217
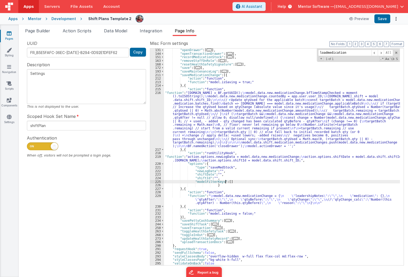
click at [225, 183] on div ""openDrawer" : [ ... ] , "openTransactionDrawer" : [ ... ] , "recordMedicationS…" at bounding box center [282, 160] width 236 height 224
click at [387, 20] on button "Save" at bounding box center [382, 18] width 16 height 9
click at [225, 181] on div ""openDrawer" : [ ... ] , "openTransactionDrawer" : [ ... ] , "recordMedicationS…" at bounding box center [282, 160] width 236 height 224
drag, startPoint x: 225, startPoint y: 181, endPoint x: 245, endPoint y: 181, distance: 20.6
click at [245, 181] on div ""openDrawer" : [ ... ] , "openTransactionDrawer" : [ ... ] , "recordMedicationS…" at bounding box center [282, 160] width 236 height 224
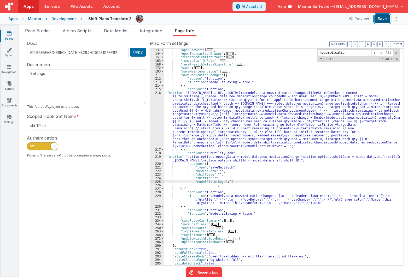
click at [386, 18] on button "Save" at bounding box center [382, 18] width 16 height 9
click at [236, 183] on div ""openDrawer" : [ ... ] , "openTransactionDrawer" : [ ... ] , "recordMedicationS…" at bounding box center [282, 160] width 236 height 224
click at [243, 194] on div ""openDrawer" : [ ... ] , "openTransactionDrawer" : [ ... ] , "recordMedicationS…" at bounding box center [282, 160] width 236 height 224
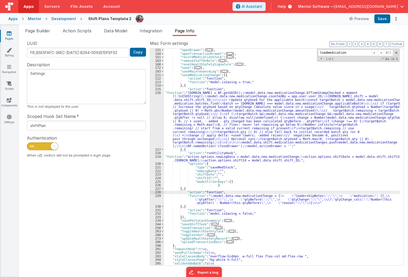
click at [248, 185] on div ""openDrawer" : [ ... ] , "openTransactionDrawer" : [ ... ] , "recordMedicationS…" at bounding box center [282, 160] width 236 height 224
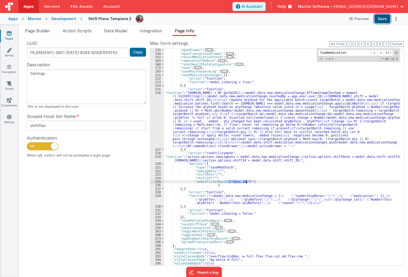
click at [380, 20] on button "Save" at bounding box center [382, 18] width 16 height 9
click at [229, 202] on div ""openDrawer" : [ ... ] , "openTransactionDrawer" : [ ... ] , "recordMedicationS…" at bounding box center [282, 160] width 236 height 224
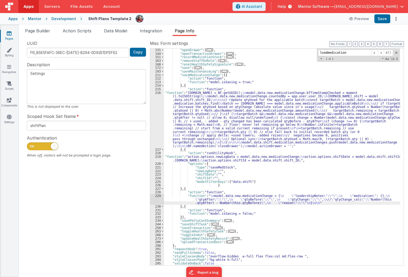
click at [157, 200] on div "229" at bounding box center [157, 199] width 14 height 11
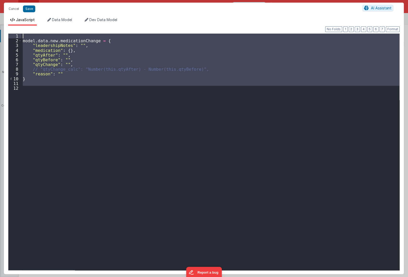
drag, startPoint x: 176, startPoint y: 198, endPoint x: -1, endPoint y: 3, distance: 263.5
click at [0, 3] on html "Cancel Save AI Assistant JavaScript Data Model Dev Data Model Format 7 6 5 4 3 …" at bounding box center [204, 138] width 408 height 277
click at [32, 10] on button "Save" at bounding box center [29, 8] width 12 height 7
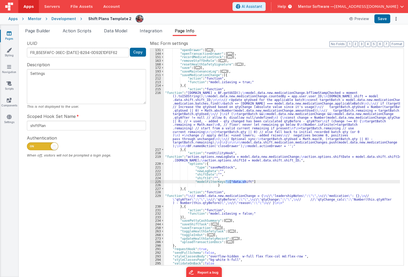
drag, startPoint x: 225, startPoint y: 183, endPoint x: 246, endPoint y: 182, distance: 20.1
click at [246, 182] on div ""openDrawer" : [ ... ] , "openTransactionDrawer" : [ ... ] , "recordMedicationS…" at bounding box center [282, 160] width 236 height 224
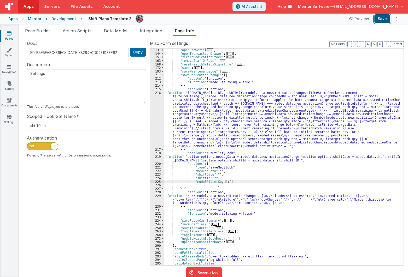
click at [381, 18] on button "Save" at bounding box center [382, 18] width 16 height 9
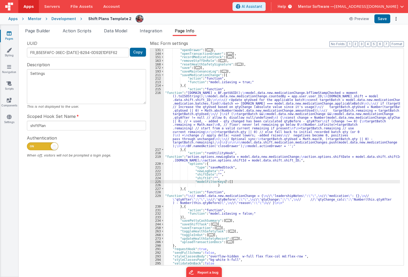
click at [213, 201] on div ""openDrawer" : [ ... ] , "openTransactionDrawer" : [ ... ] , "recordMedicationS…" at bounding box center [282, 160] width 236 height 224
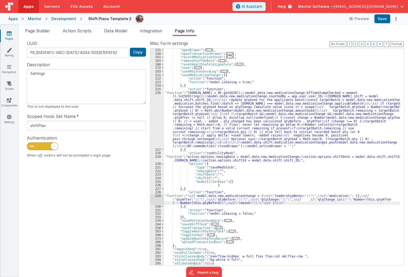
click at [159, 199] on div "229" at bounding box center [157, 199] width 14 height 11
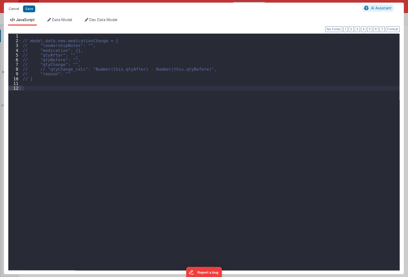
click at [16, 8] on button "Cancel" at bounding box center [14, 8] width 16 height 7
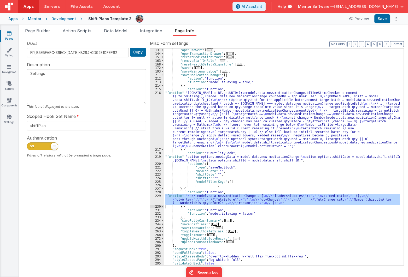
click at [254, 219] on div ""openDrawer" : [ ... ] , "openTransactionDrawer" : [ ... ] , "recordMedicationS…" at bounding box center [282, 160] width 236 height 224
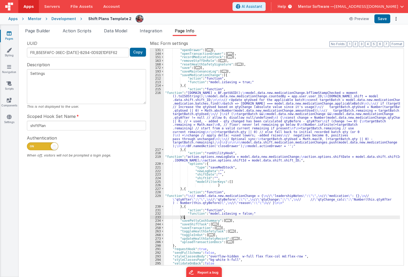
click at [249, 199] on div ""openDrawer" : [ ... ] , "openTransactionDrawer" : [ ... ] , "recordMedicationS…" at bounding box center [282, 160] width 236 height 224
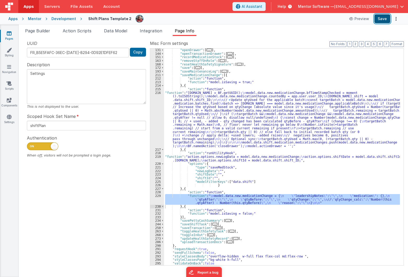
click at [380, 16] on button "Save" at bounding box center [382, 18] width 16 height 9
click at [182, 196] on div ""openDrawer" : [ ... ] , "openTransactionDrawer" : [ ... ] , "recordMedicationS…" at bounding box center [282, 157] width 236 height 217
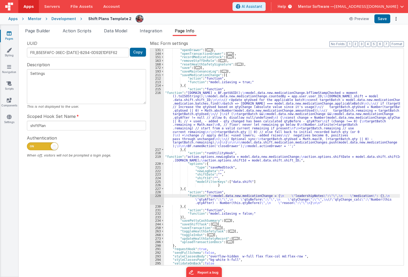
click at [154, 200] on div "229" at bounding box center [157, 199] width 14 height 11
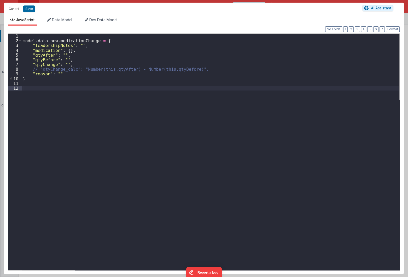
click at [9, 7] on button "Cancel" at bounding box center [14, 8] width 16 height 7
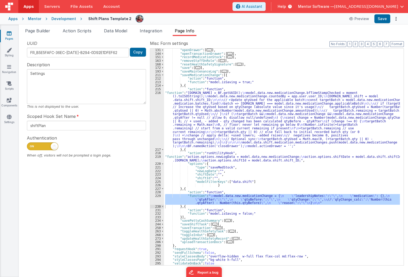
click at [186, 197] on div ""openDrawer" : [ ... ] , "openTransactionDrawer" : [ ... ] , "recordMedicationS…" at bounding box center [282, 157] width 236 height 217
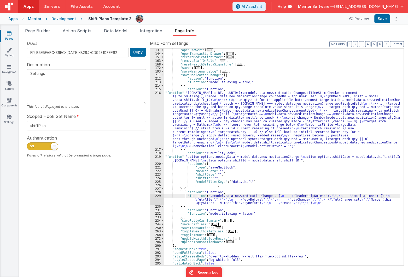
click at [152, 200] on div "229" at bounding box center [157, 199] width 14 height 11
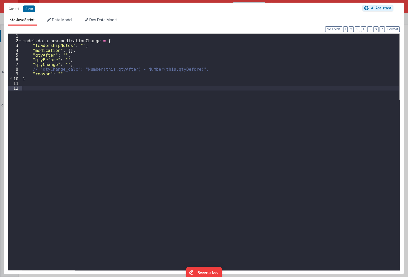
click at [13, 9] on button "Cancel" at bounding box center [14, 8] width 16 height 7
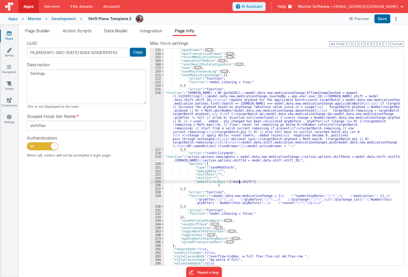
click at [239, 182] on div ""openDrawer" : [ ... ] , "openTransactionDrawer" : [ ... ] , "recordMedicationS…" at bounding box center [282, 160] width 236 height 224
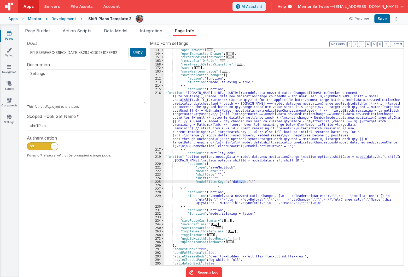
click at [239, 182] on div ""openDrawer" : [ ... ] , "openTransactionDrawer" : [ ... ] , "recordMedicationS…" at bounding box center [282, 157] width 236 height 217
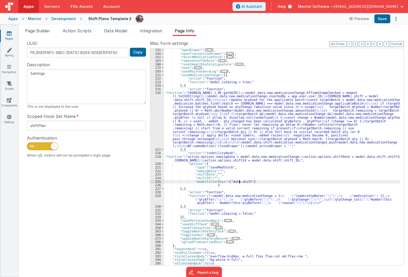
click at [232, 182] on div ""openDrawer" : [ ... ] , "openTransactionDrawer" : [ ... ] , "recordMedicationS…" at bounding box center [282, 160] width 236 height 224
click at [241, 182] on div ""openDrawer" : [ ... ] , "openTransactionDrawer" : [ ... ] , "recordMedicationS…" at bounding box center [282, 160] width 236 height 224
click at [240, 182] on div ""openDrawer" : [ ... ] , "openTransactionDrawer" : [ ... ] , "recordMedicationS…" at bounding box center [282, 157] width 236 height 217
drag, startPoint x: 228, startPoint y: 181, endPoint x: 245, endPoint y: 180, distance: 16.8
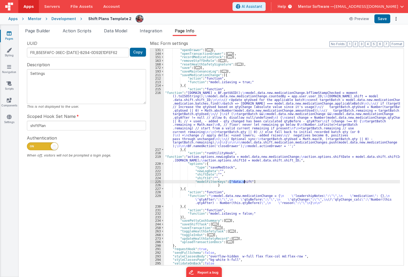
click at [245, 180] on div ""openDrawer" : [ ... ] , "openTransactionDrawer" : [ ... ] , "recordMedicationS…" at bounding box center [282, 160] width 236 height 224
click at [247, 185] on div ""openDrawer" : [ ... ] , "openTransactionDrawer" : [ ... ] , "recordMedicationS…" at bounding box center [282, 160] width 236 height 224
click at [238, 183] on div ""openDrawer" : [ ... ] , "openTransactionDrawer" : [ ... ] , "recordMedicationS…" at bounding box center [282, 160] width 236 height 224
click at [384, 19] on button "Save" at bounding box center [382, 18] width 16 height 9
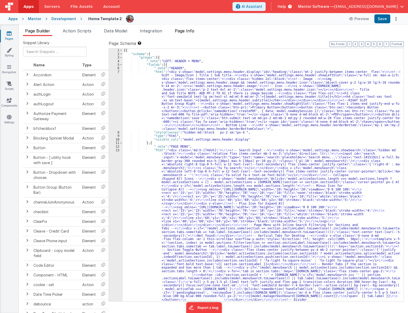
click at [194, 30] on span "Page Info" at bounding box center [185, 30] width 20 height 5
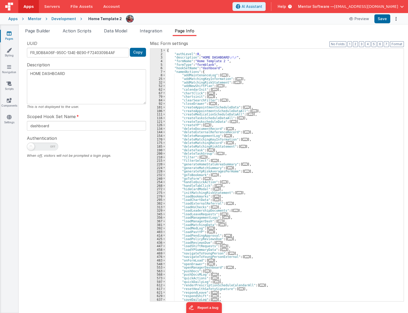
click at [11, 37] on link "Pages" at bounding box center [9, 36] width 19 height 10
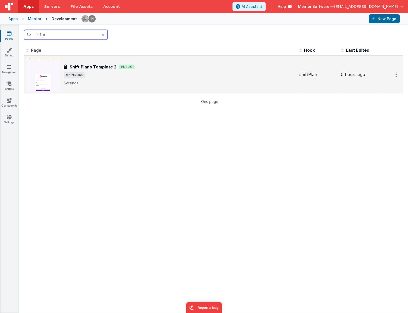
type input "shiftp"
click at [92, 73] on span "/shiftPlans" at bounding box center [179, 75] width 231 height 6
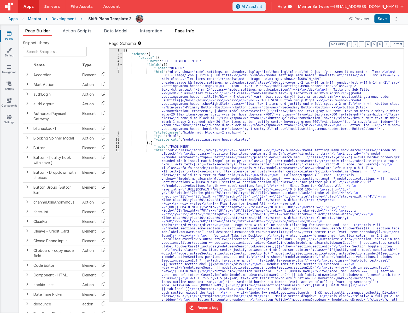
click at [193, 32] on span "Page Info" at bounding box center [185, 30] width 20 height 5
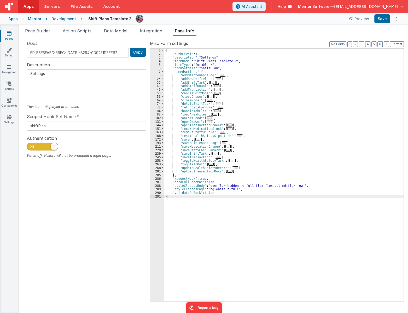
click at [8, 32] on icon at bounding box center [9, 33] width 5 height 5
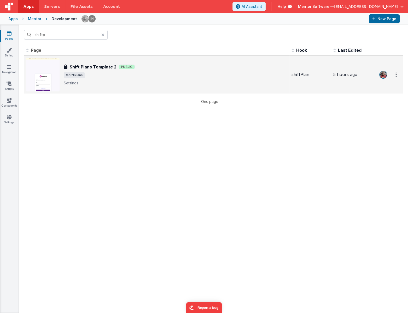
click at [119, 73] on span "/shiftPlans" at bounding box center [176, 75] width 224 height 6
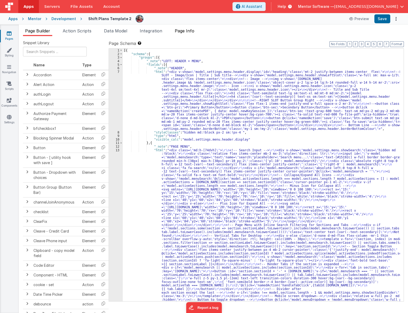
click at [189, 33] on li "Page Info" at bounding box center [185, 32] width 24 height 8
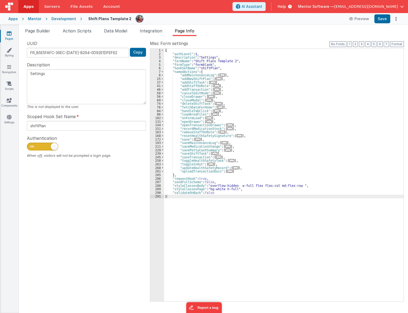
click at [41, 149] on span at bounding box center [42, 147] width 31 height 8
click at [31, 148] on input "checkbox" at bounding box center [29, 146] width 4 height 4
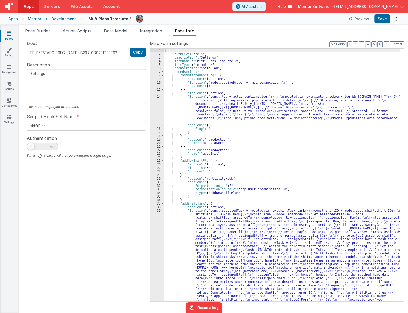
click at [41, 149] on span at bounding box center [42, 147] width 31 height 8
click at [31, 148] on input "checkbox" at bounding box center [29, 146] width 4 height 4
checkbox input "true"
click at [382, 22] on button "Save" at bounding box center [382, 18] width 16 height 9
click at [13, 34] on link "Pages" at bounding box center [9, 36] width 19 height 10
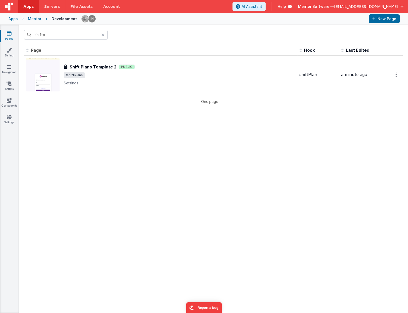
click at [105, 37] on div at bounding box center [104, 35] width 6 height 10
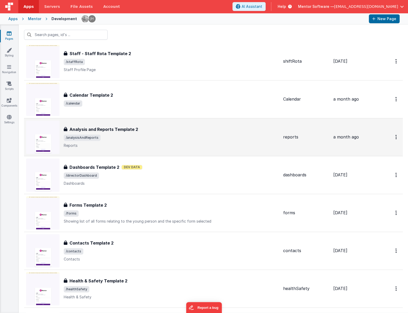
scroll to position [617, 0]
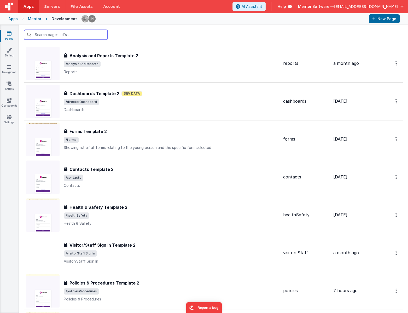
click at [54, 31] on input "text" at bounding box center [66, 35] width 84 height 10
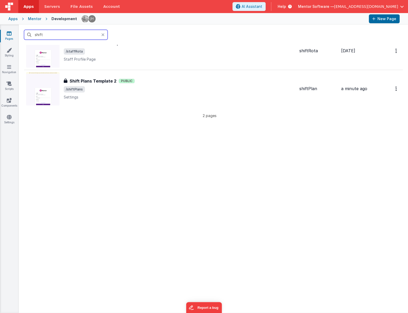
scroll to position [0, 0]
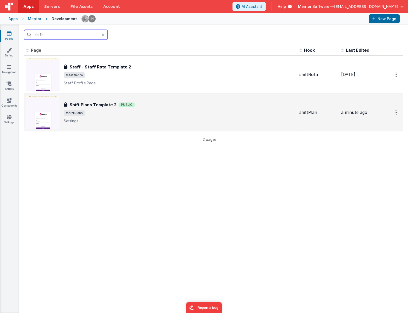
type input "shift"
click at [114, 107] on h3 "Shift Plans Template 2" at bounding box center [92, 105] width 47 height 6
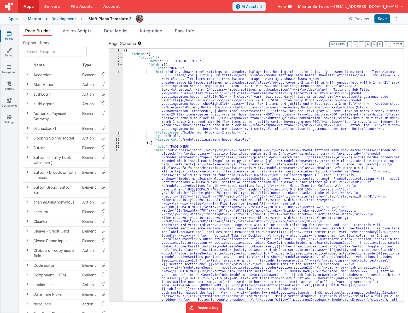
click at [189, 25] on div "Apps Servers File Assets Account Some FUTURE Slot AI Assistant Help Mentor Soft…" at bounding box center [204, 156] width 408 height 313
click at [191, 35] on li "Page Info" at bounding box center [185, 32] width 24 height 8
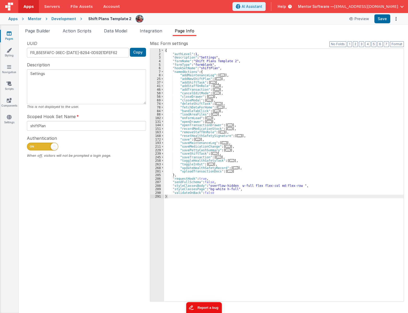
click at [195, 307] on button "Report a bug" at bounding box center [204, 307] width 36 height 11
click at [9, 30] on div "Pages Styling Navigation Scripts Components Settings" at bounding box center [9, 169] width 19 height 288
click at [9, 32] on icon at bounding box center [9, 33] width 5 height 5
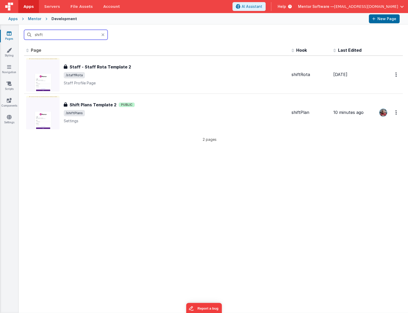
click at [36, 33] on input "shift" at bounding box center [66, 35] width 84 height 10
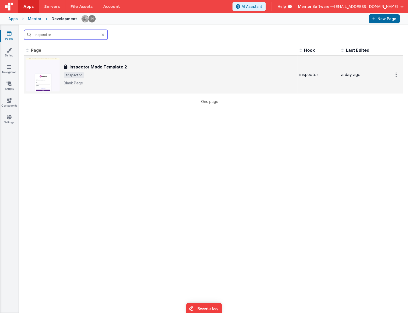
type input "inspector"
click at [125, 81] on p "Blank Page" at bounding box center [179, 82] width 231 height 5
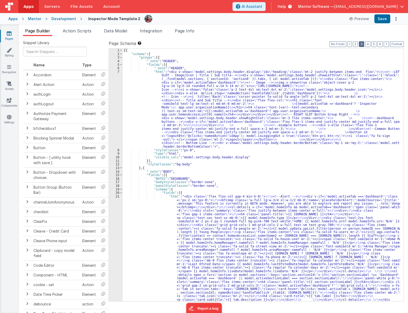
click at [361, 44] on button "3" at bounding box center [361, 44] width 5 height 6
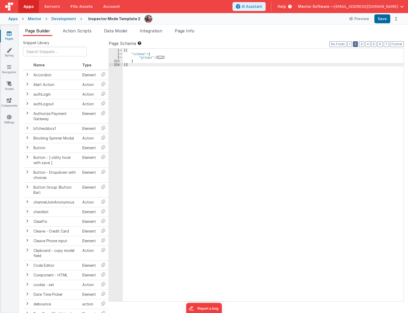
click at [354, 44] on button "2" at bounding box center [355, 44] width 5 height 6
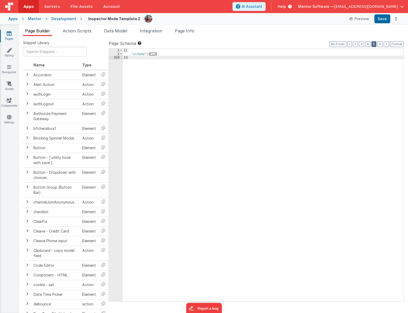
click at [374, 44] on button "5" at bounding box center [374, 44] width 5 height 6
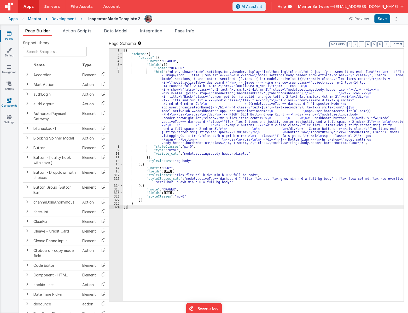
click at [5, 106] on link "Components" at bounding box center [9, 103] width 19 height 10
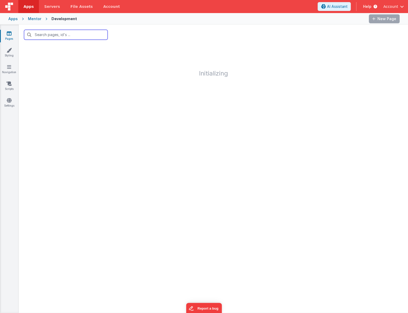
click at [67, 34] on input "text" at bounding box center [66, 35] width 84 height 10
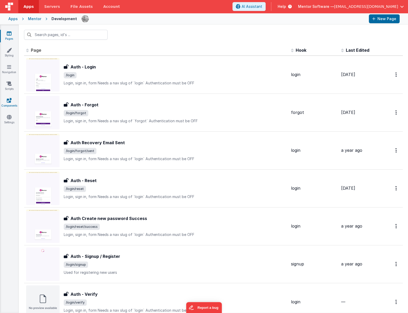
click at [8, 98] on icon at bounding box center [9, 100] width 5 height 5
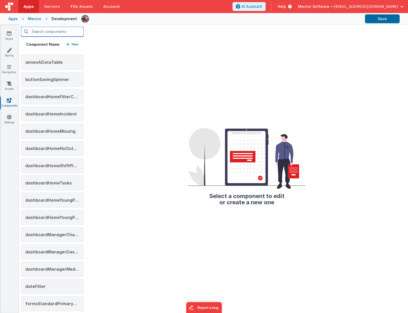
click at [52, 30] on input "text" at bounding box center [52, 32] width 63 height 10
type input "m"
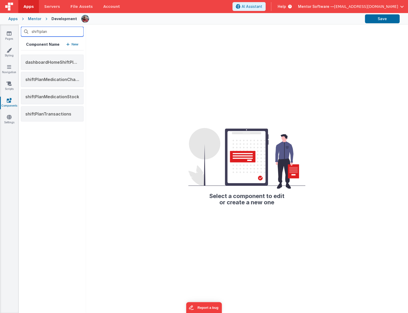
type input "shiftplan"
click at [65, 75] on div "shiftPlanMedicationChanges" at bounding box center [52, 79] width 63 height 15
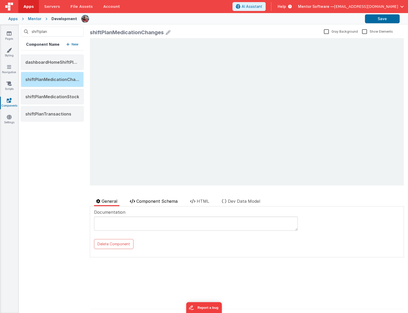
click at [172, 199] on span "Component Schema" at bounding box center [156, 201] width 41 height 5
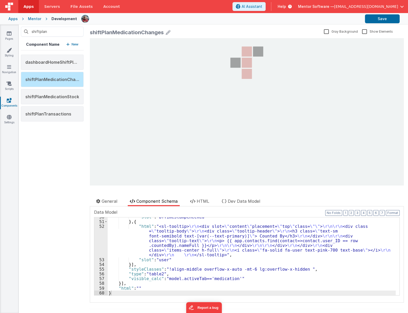
scroll to position [250, 0]
click at [120, 240] on div ""slot" : "bfTimeStampChecked" } , { "html" : "<sl-tooltip> \r\n <div slot= \" c…" at bounding box center [252, 257] width 288 height 87
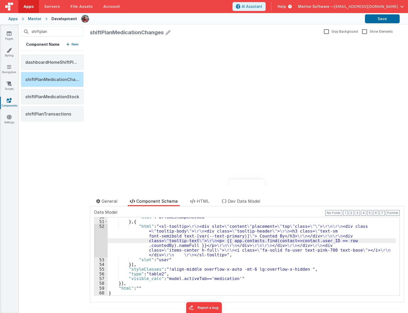
click at [97, 245] on div "52" at bounding box center [100, 240] width 13 height 33
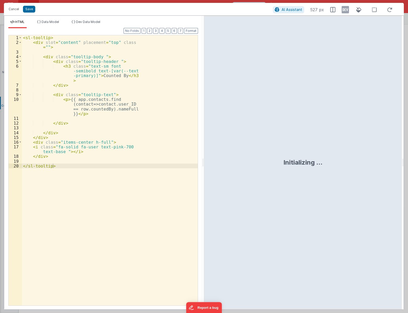
scroll to position [0, 0]
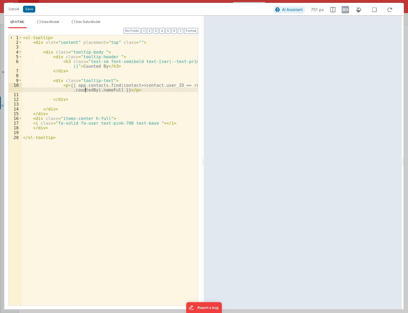
click at [85, 90] on div "< sl-tooltip > < div slot = "content" placement = "top" class = "" > < div clas…" at bounding box center [110, 175] width 176 height 280
click at [83, 91] on div "< sl-tooltip > < div slot = "content" placement = "top" class = "" > < div clas…" at bounding box center [110, 170] width 176 height 270
click at [83, 91] on div "< sl-tooltip > < div slot = "content" placement = "top" class = "" > < div clas…" at bounding box center [110, 175] width 176 height 280
click at [33, 10] on button "Save" at bounding box center [29, 9] width 12 height 7
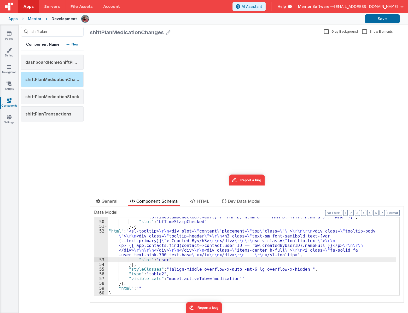
scroll to position [245, 0]
click at [387, 21] on button "Save" at bounding box center [382, 18] width 35 height 9
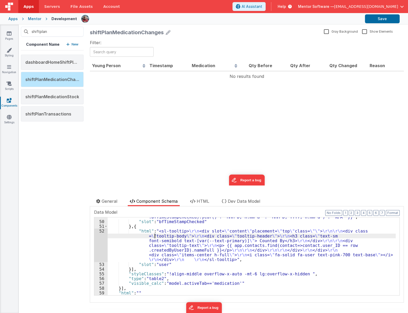
click at [154, 237] on div ""html" : "{{ row.bfTimeStampChecked ? moment(row.bfTimeStampChecked).format(mom…" at bounding box center [252, 256] width 288 height 92
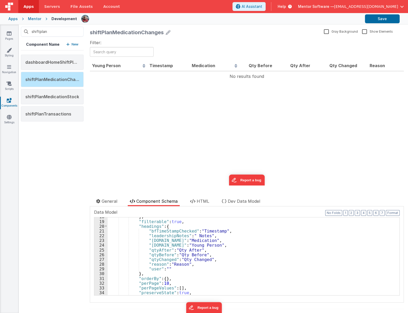
scroll to position [89, 0]
click at [149, 258] on div "} , "filterable" : true , "headings" : { "bfTimeStampChecked" : "Timestamp" , "…" at bounding box center [252, 257] width 288 height 87
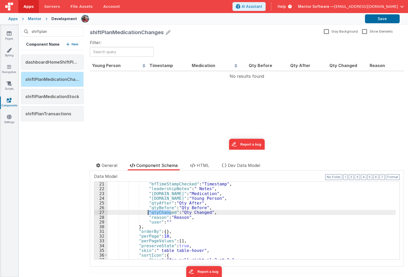
scroll to position [185, 0]
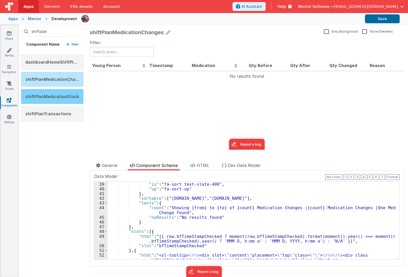
click at [50, 99] on div "shiftPlanMedicationStock" at bounding box center [52, 96] width 63 height 15
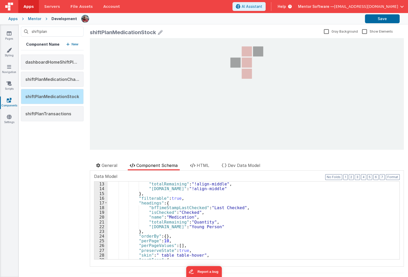
scroll to position [57, 0]
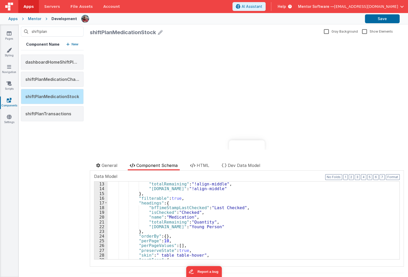
click at [197, 222] on div ""name" : "!align-middle" , "totalRemaining" : "!align-middle" , "[DOMAIN_NAME]"…" at bounding box center [252, 220] width 288 height 87
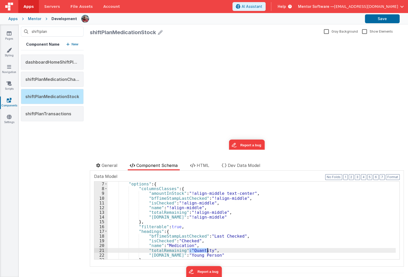
scroll to position [0, 0]
